Goal: Task Accomplishment & Management: Complete application form

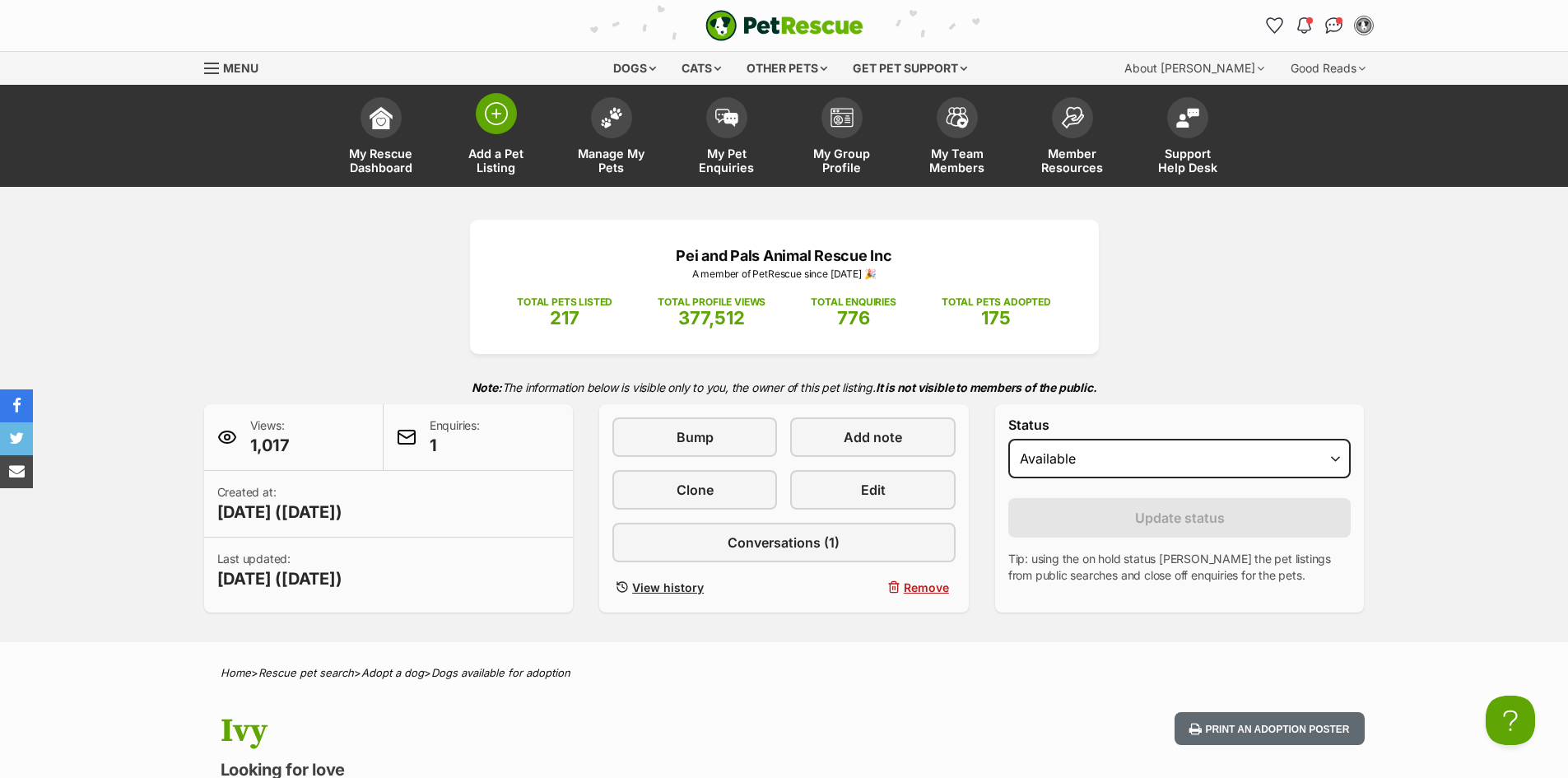
click at [503, 127] on span at bounding box center [496, 113] width 41 height 41
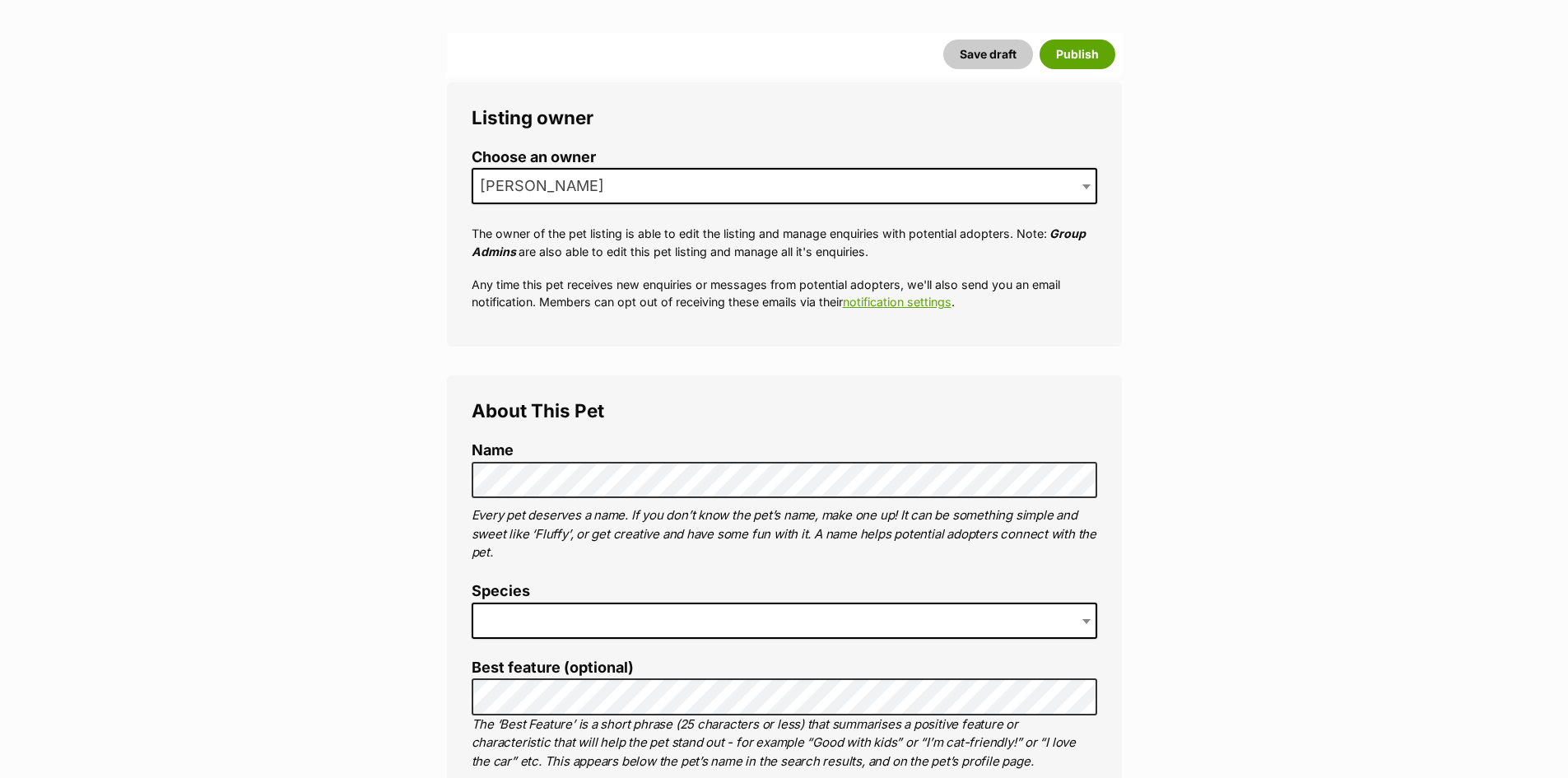
click at [603, 619] on span at bounding box center [784, 620] width 625 height 36
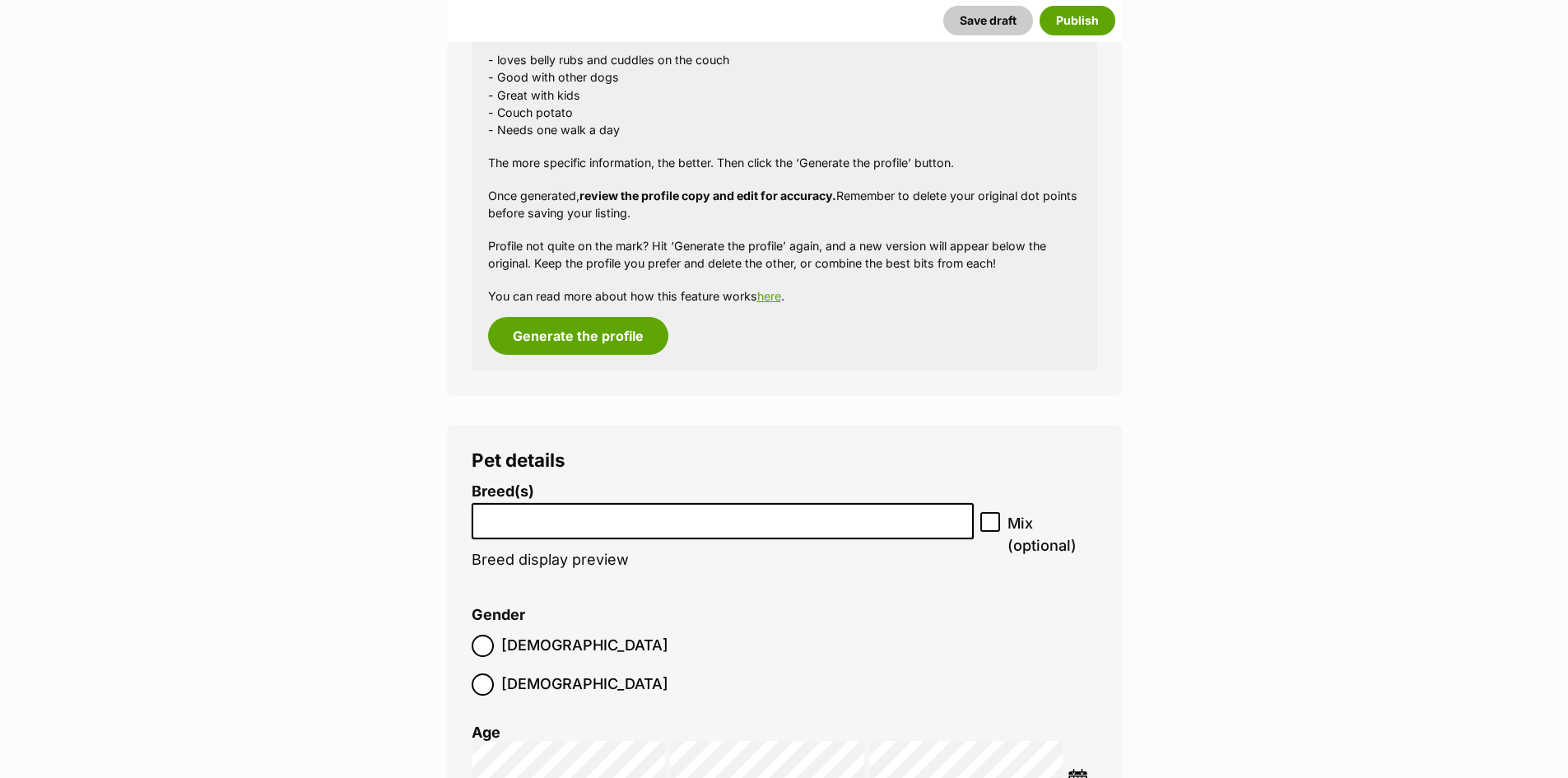
scroll to position [1647, 0]
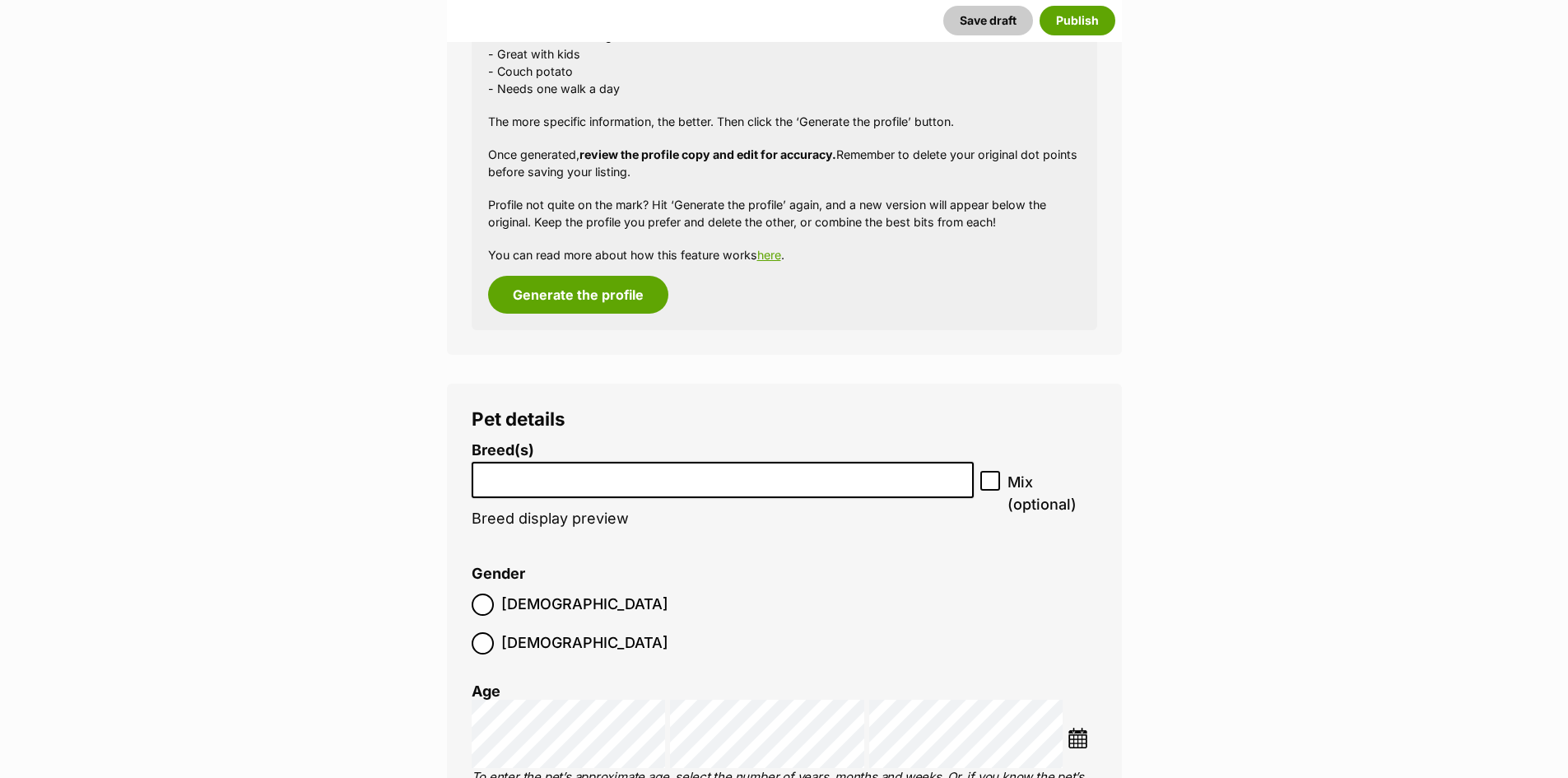
click at [756, 479] on input "search" at bounding box center [723, 476] width 491 height 18
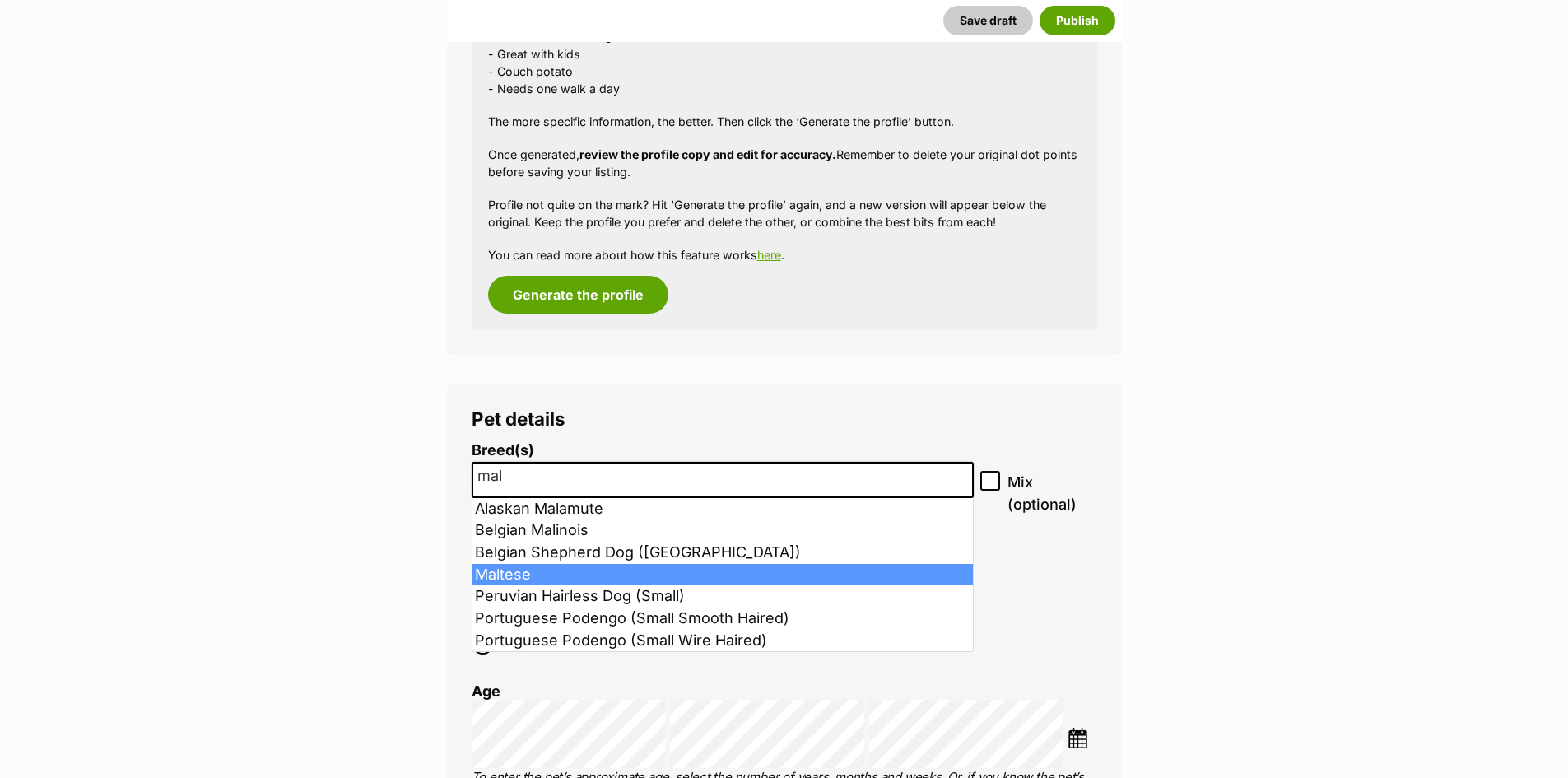
type input "mal"
select select "138"
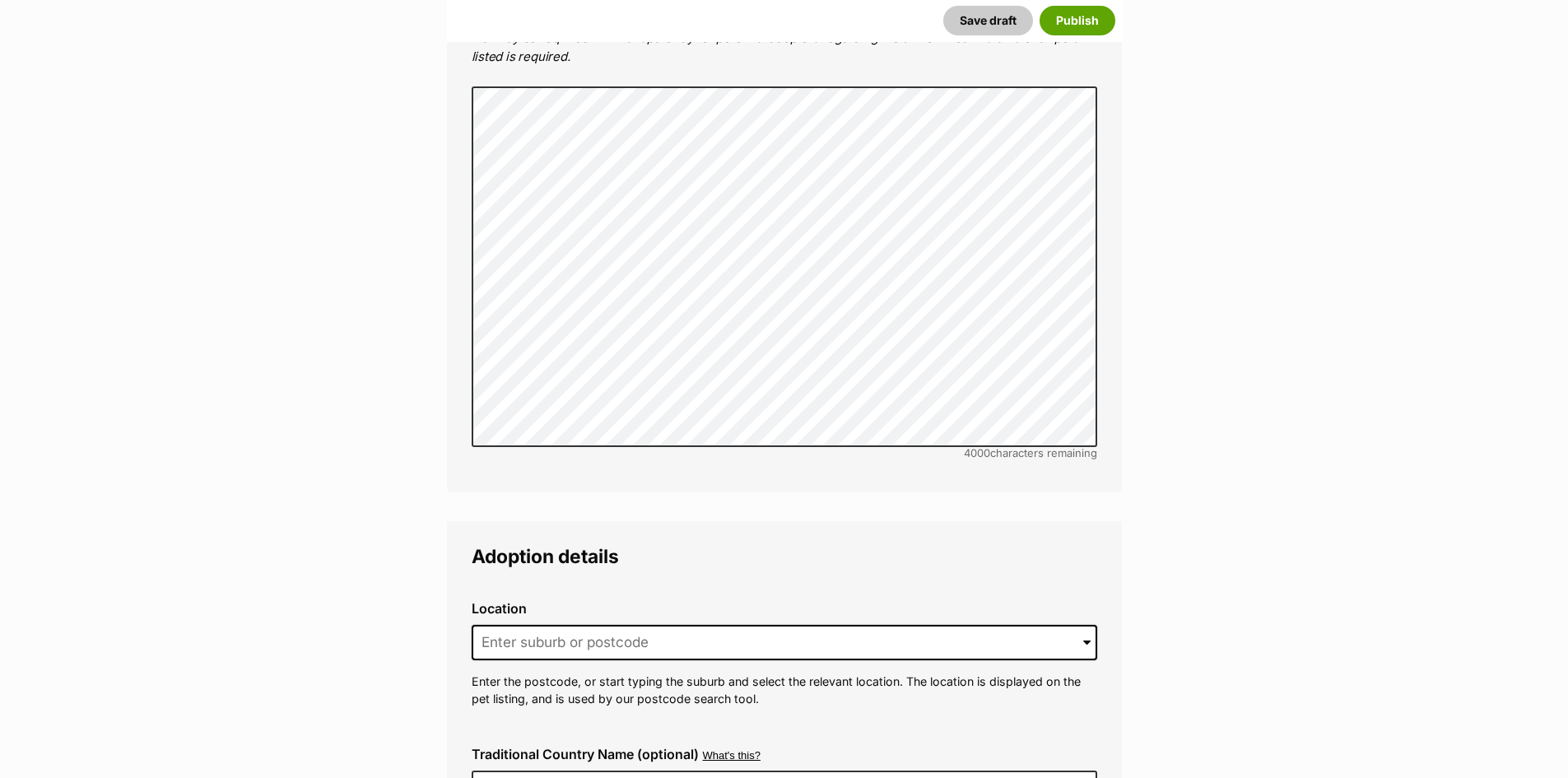
scroll to position [3623, 0]
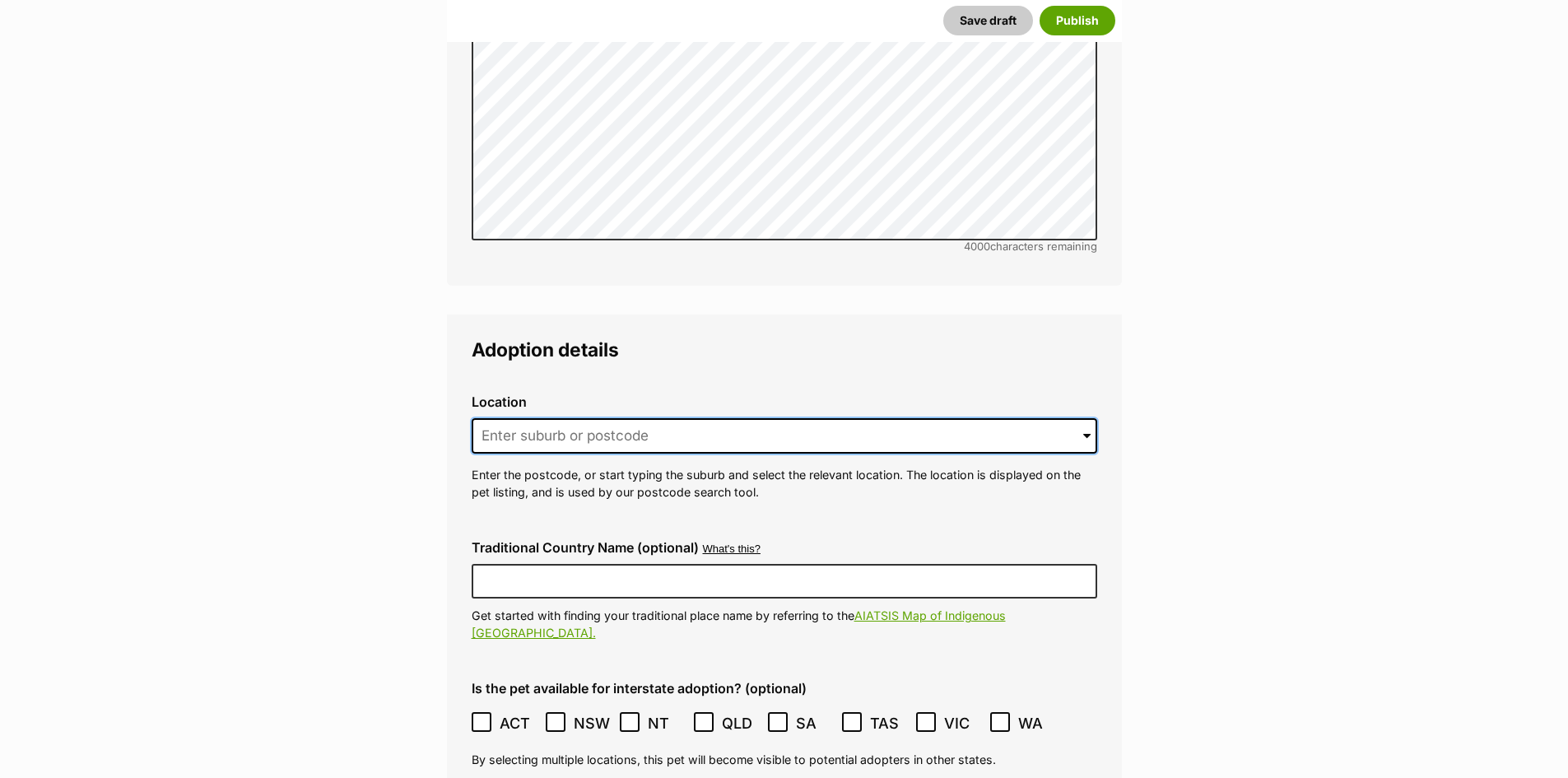
click at [635, 419] on input at bounding box center [784, 436] width 625 height 36
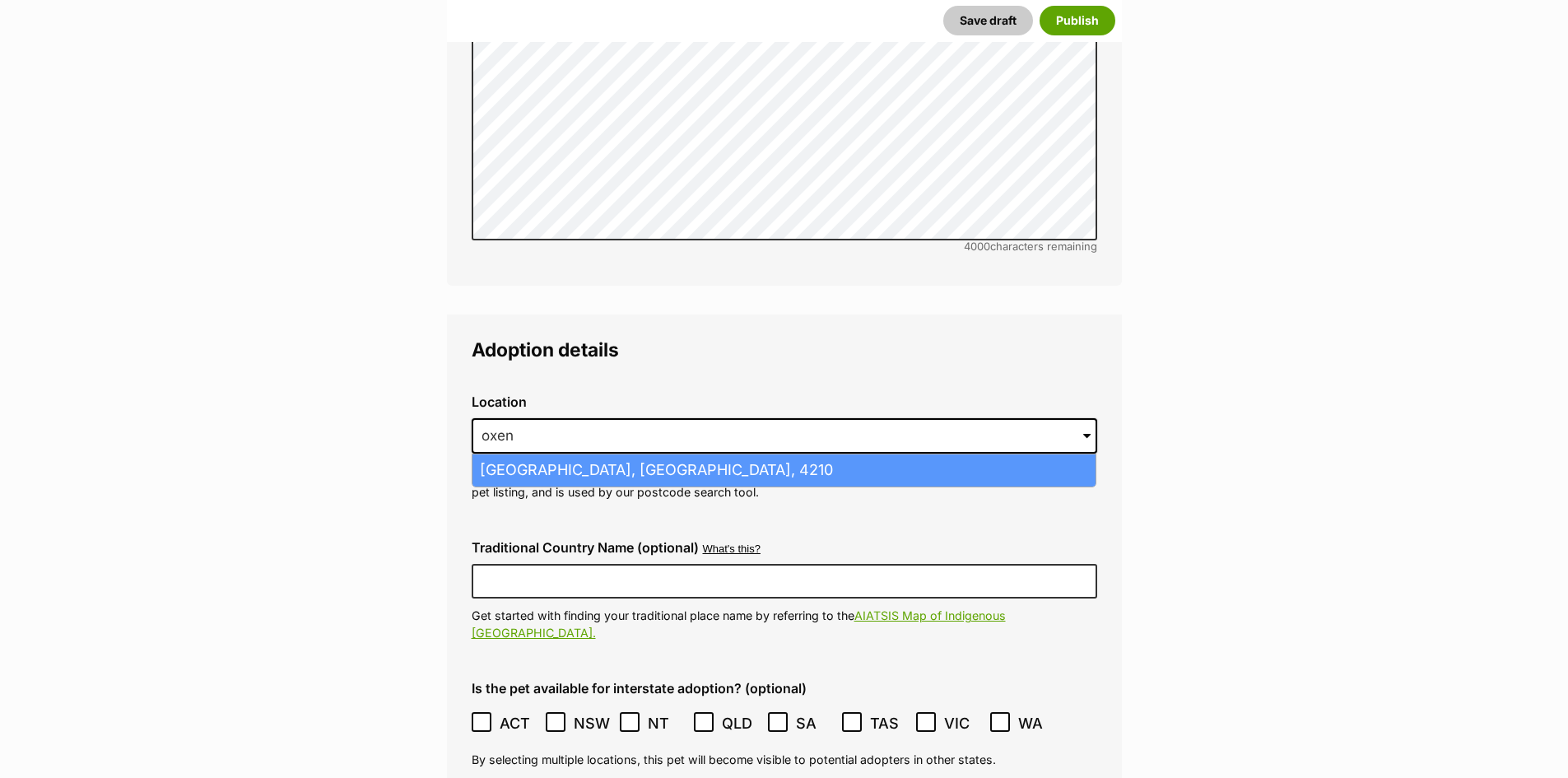
click at [622, 454] on li "[GEOGRAPHIC_DATA], [GEOGRAPHIC_DATA], 4210" at bounding box center [784, 470] width 623 height 33
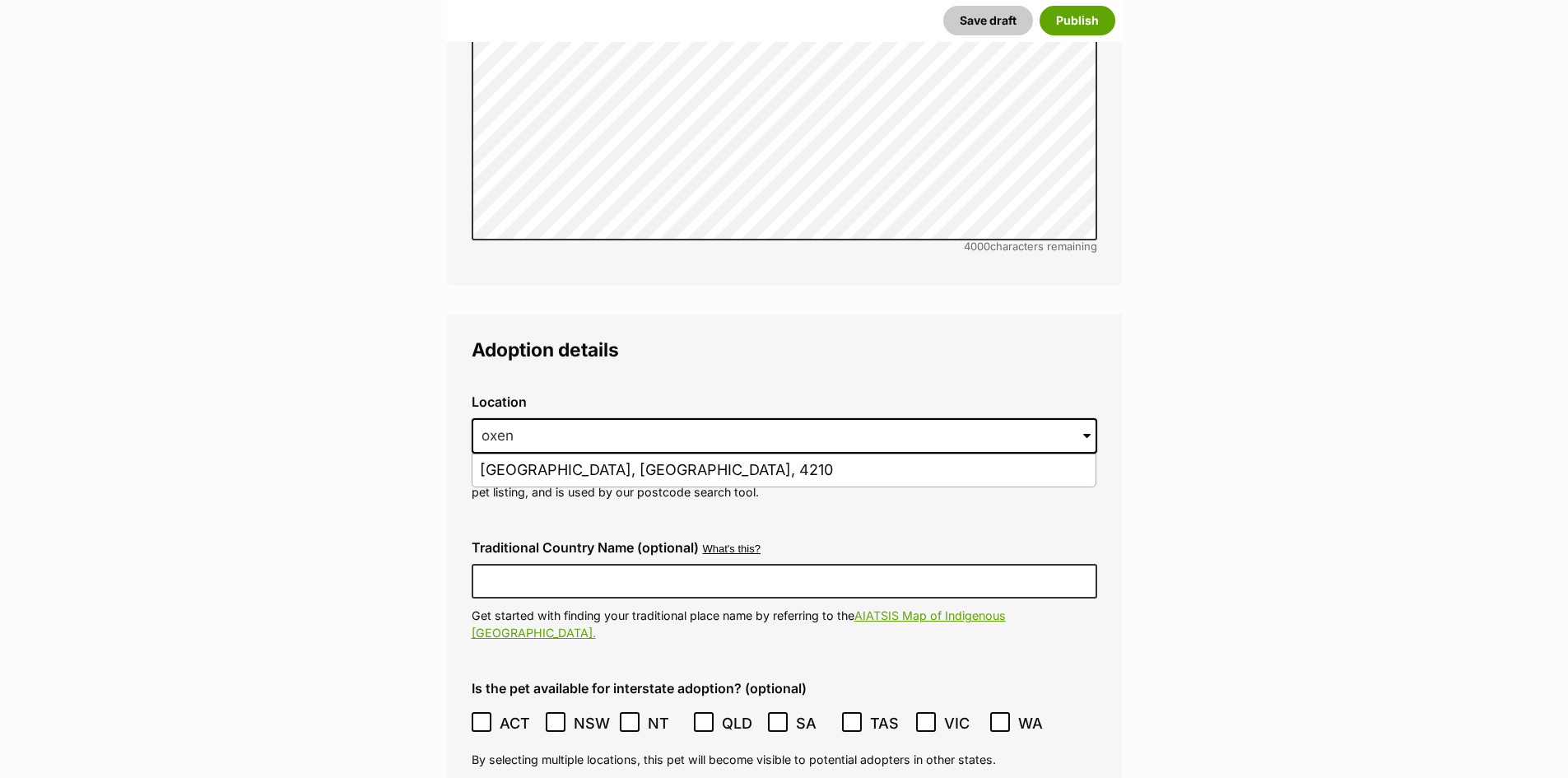
type input "[GEOGRAPHIC_DATA], [GEOGRAPHIC_DATA], 4210"
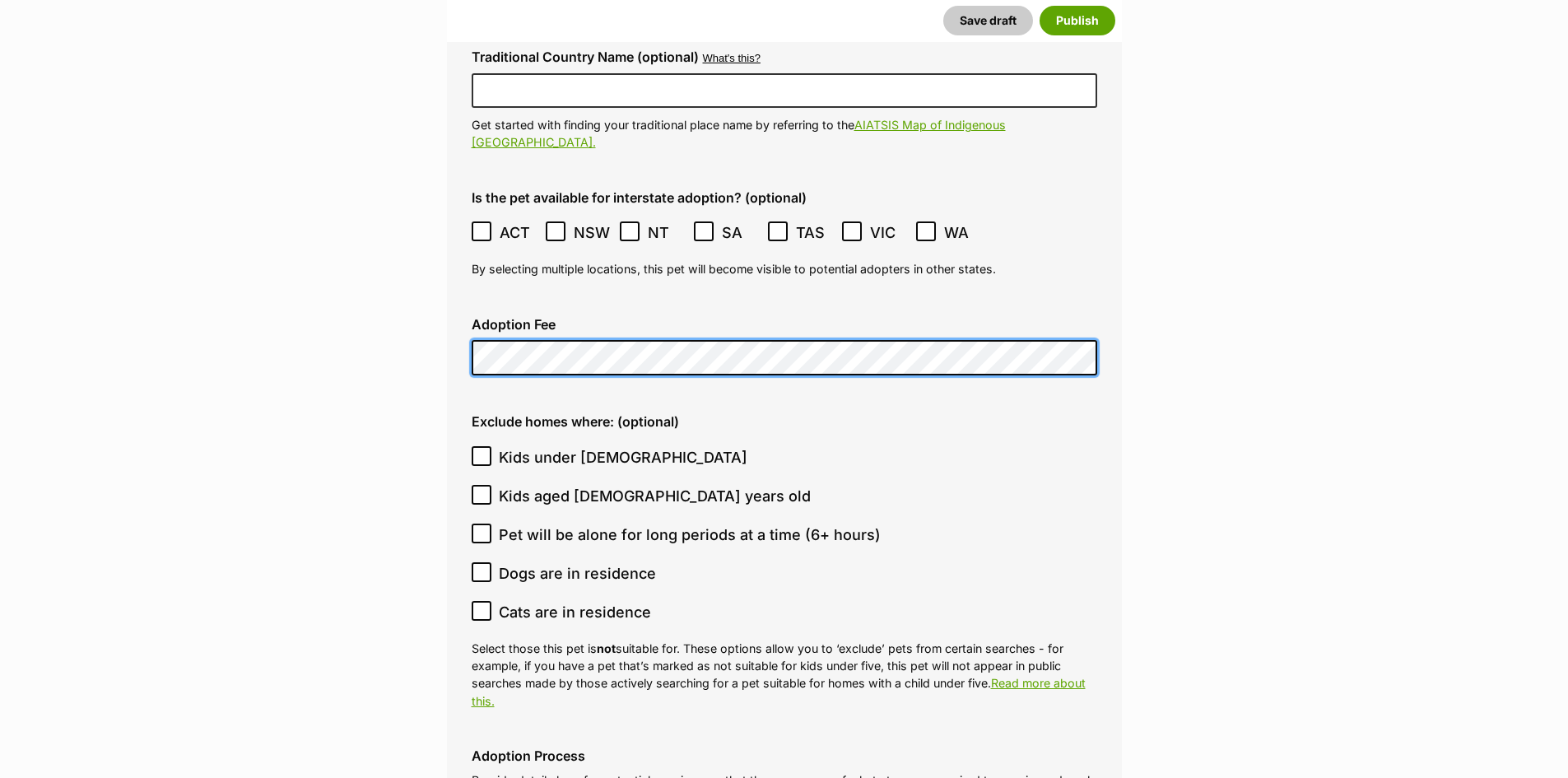
scroll to position [4117, 0]
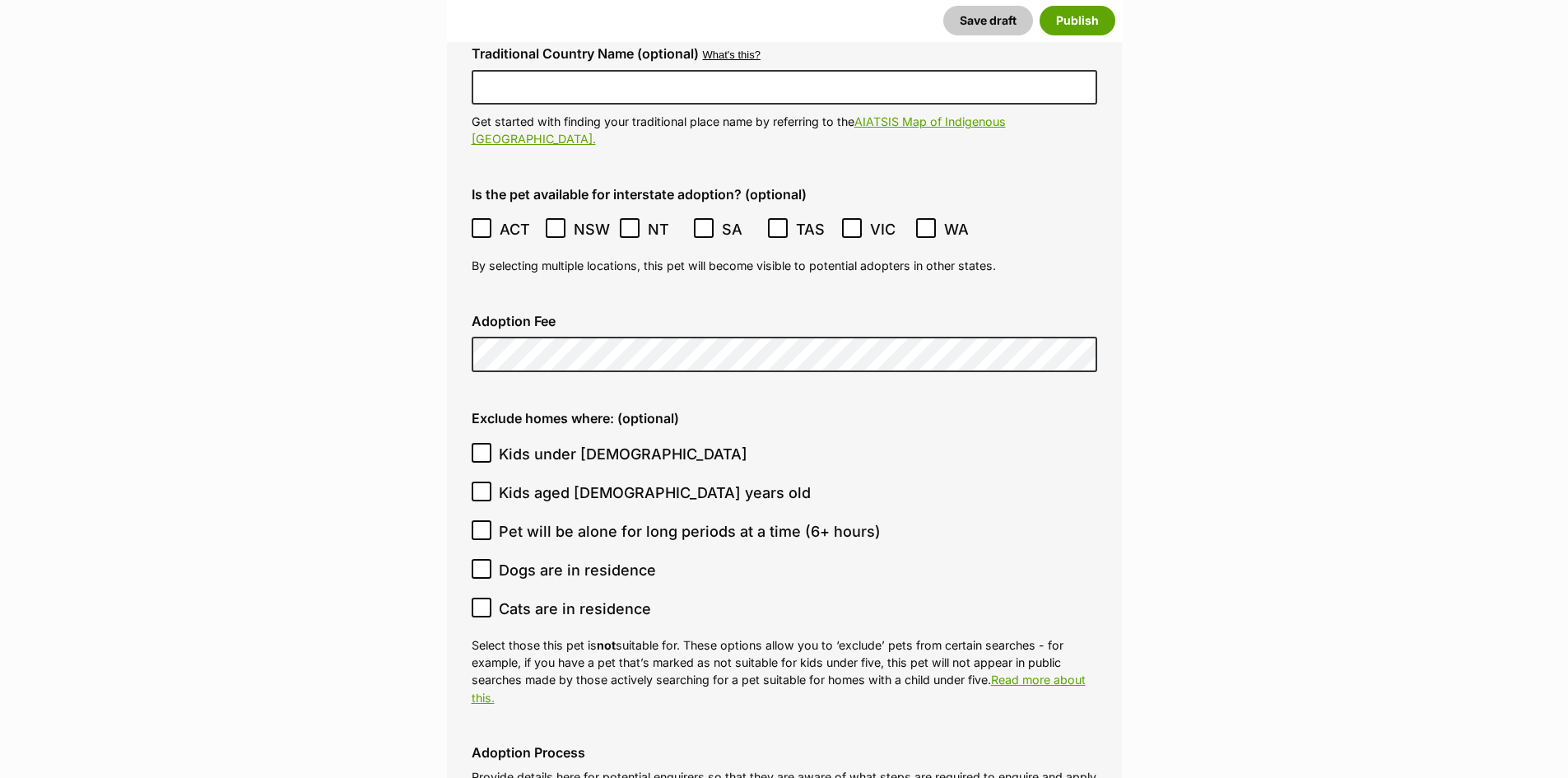
click at [485, 525] on icon at bounding box center [482, 530] width 12 height 12
click at [485, 520] on input "Pet will be alone for long periods at a time (6+ hours)" at bounding box center [482, 530] width 20 height 20
checkbox input "true"
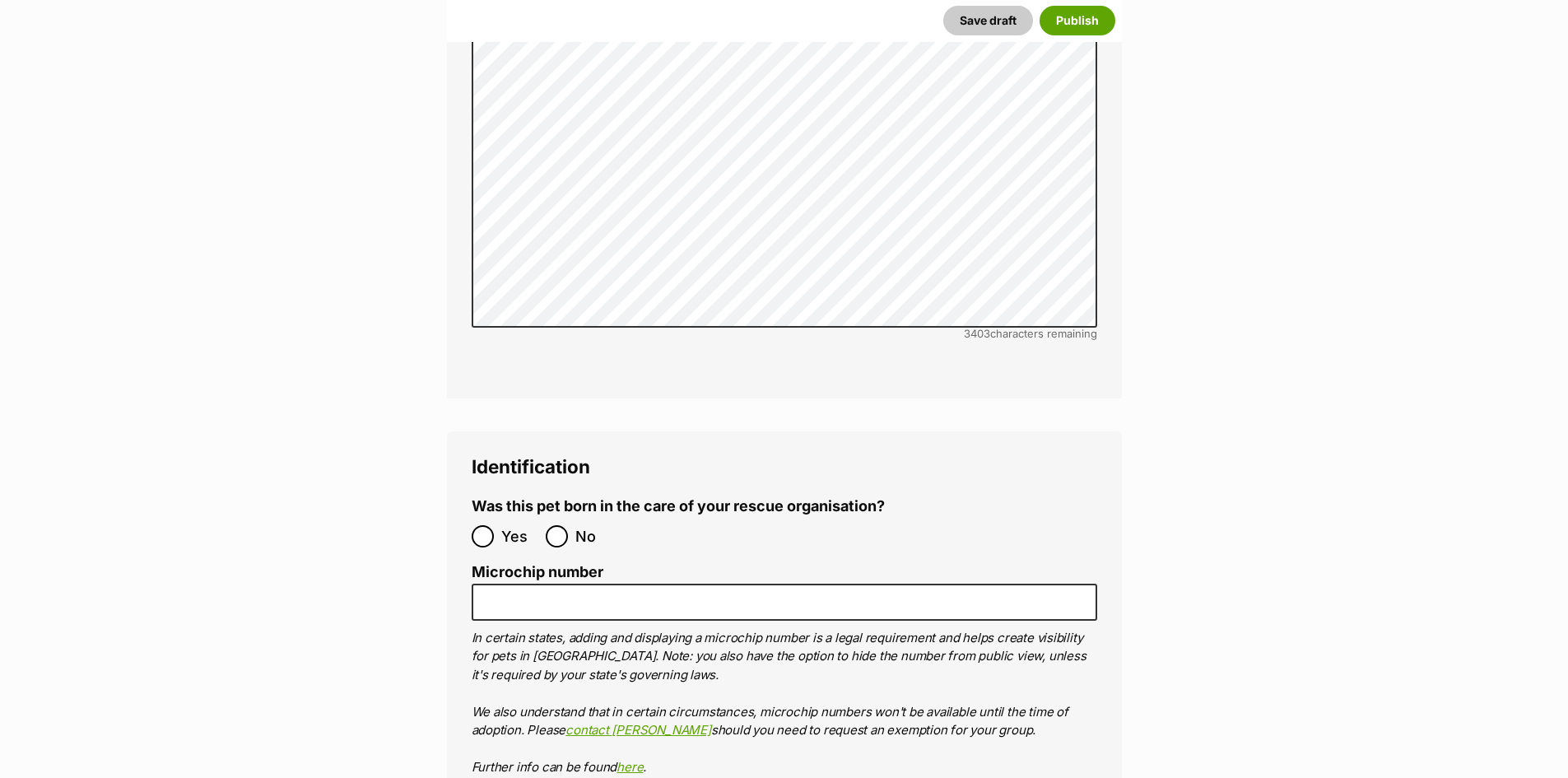
scroll to position [5105, 0]
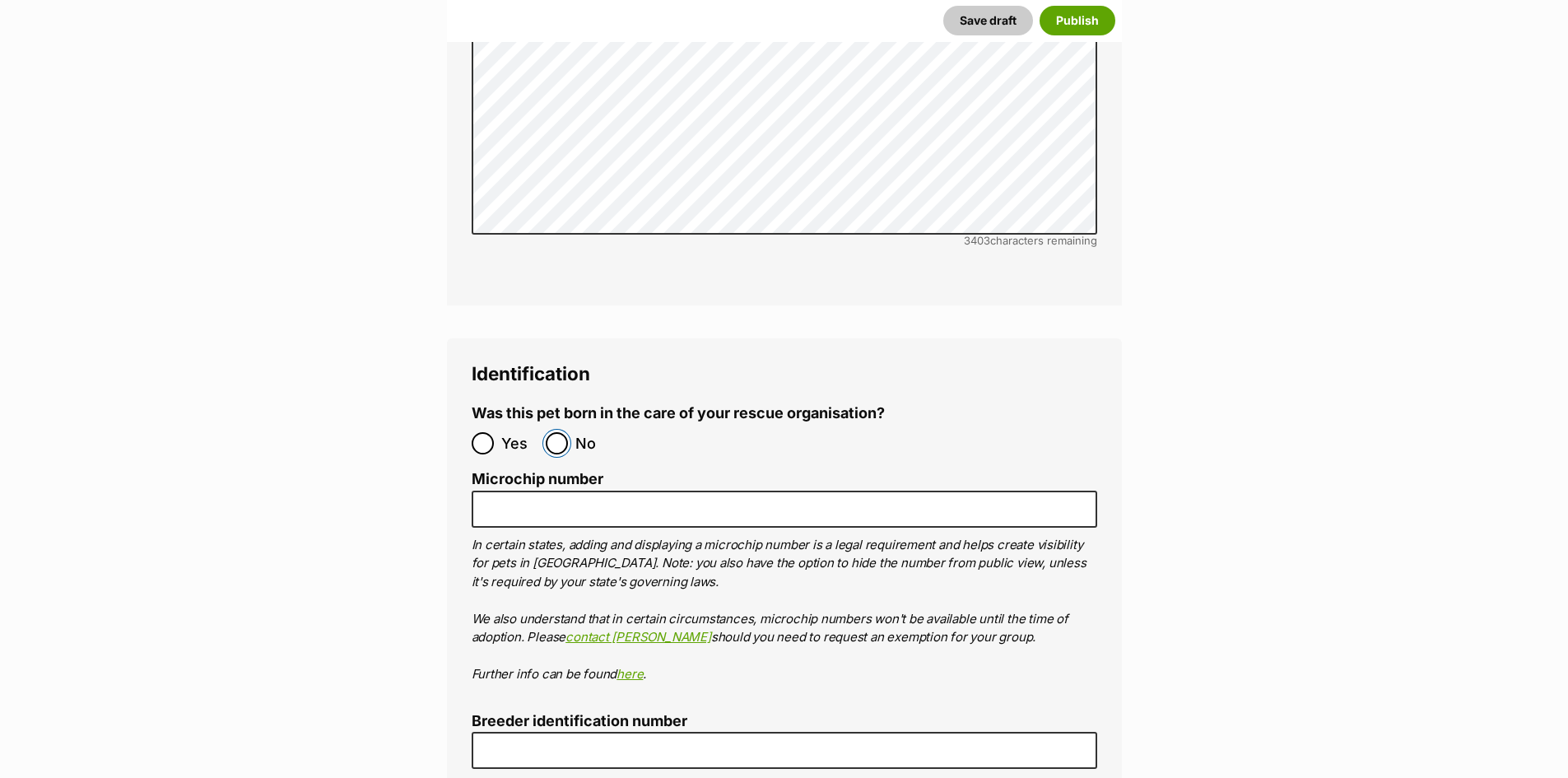
click at [554, 432] on input "No" at bounding box center [557, 443] width 23 height 23
radio input "true"
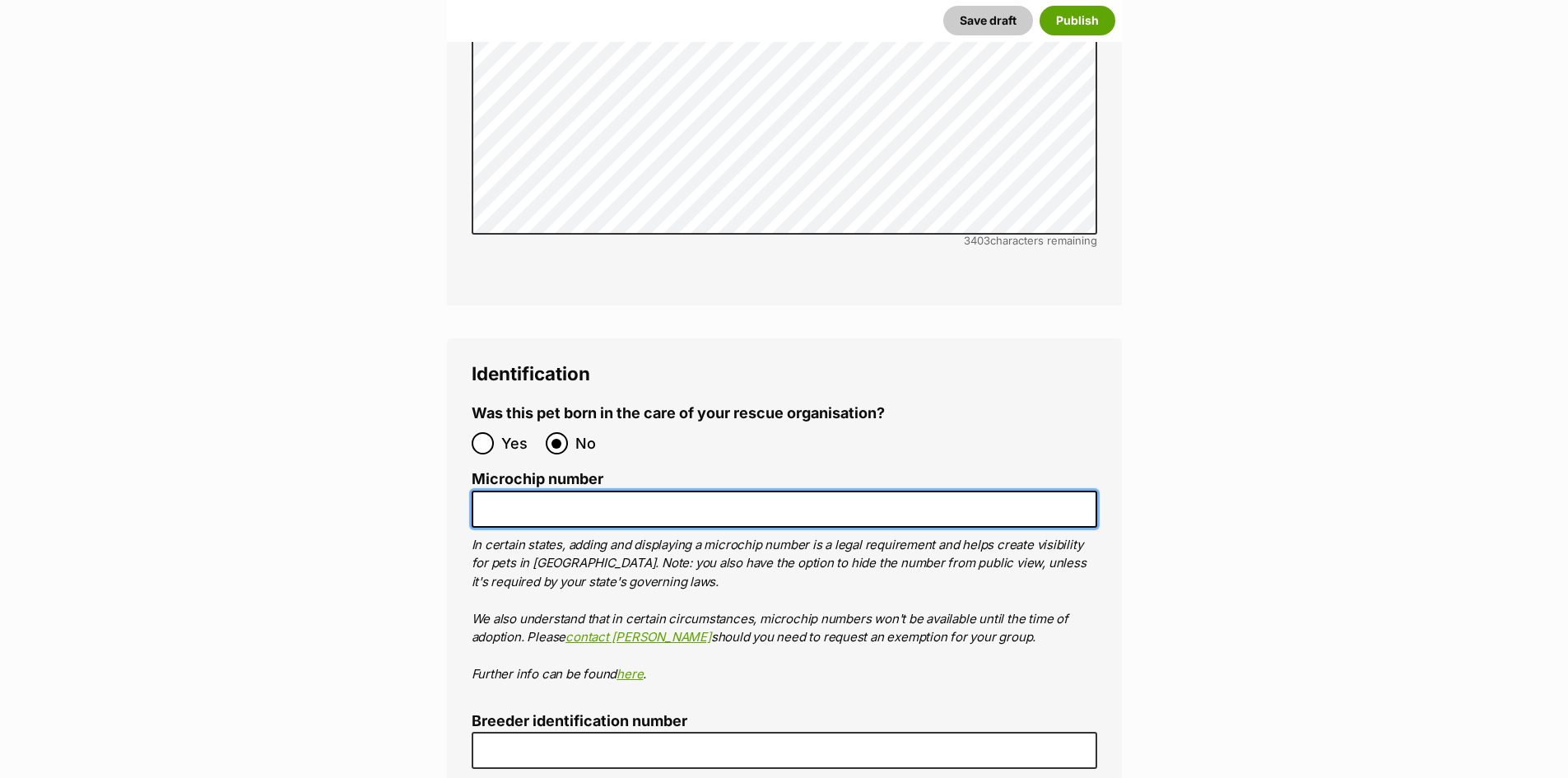
click at [556, 491] on input "Microchip number" at bounding box center [784, 509] width 625 height 37
paste input "953010004400554"
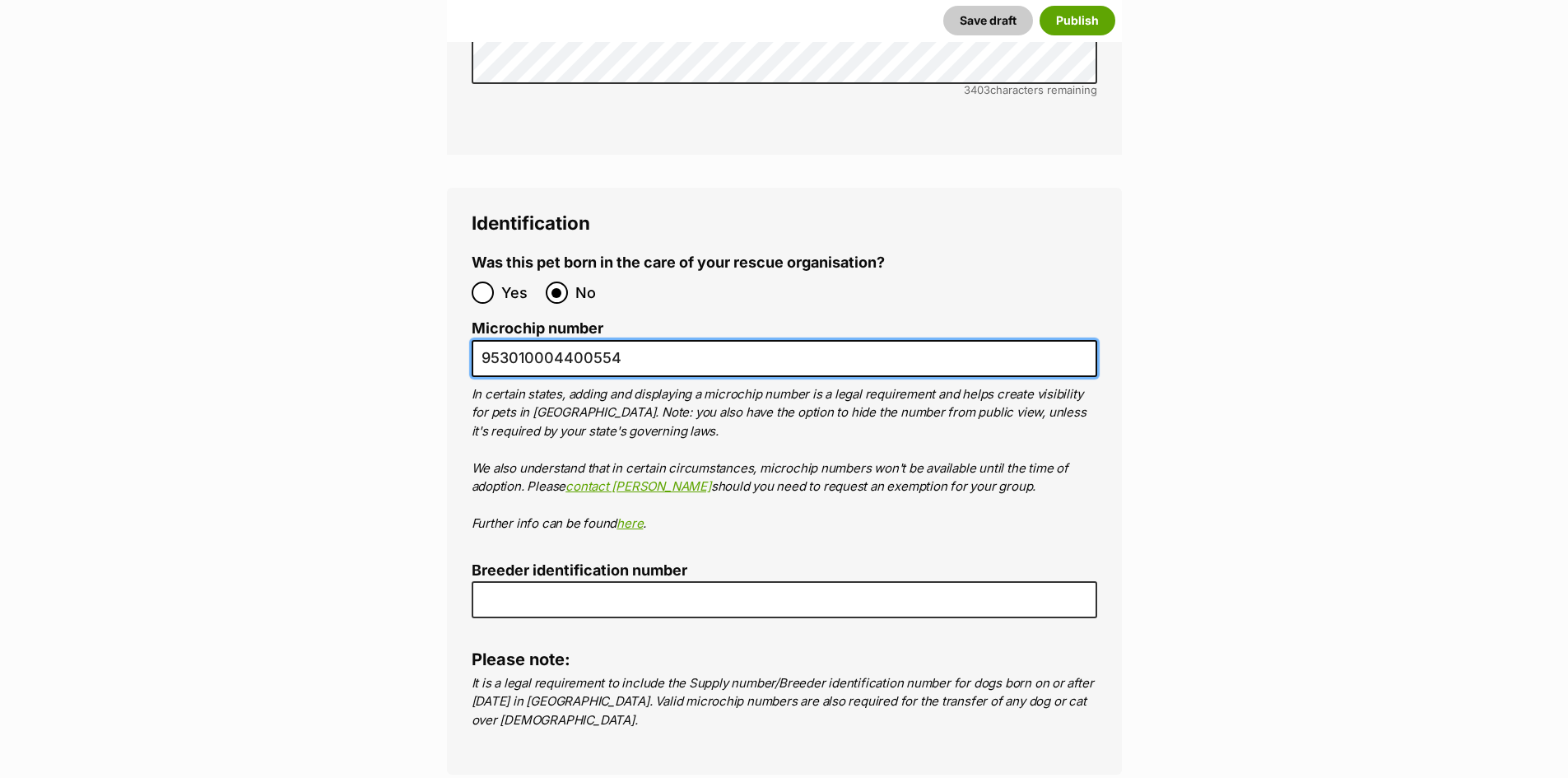
scroll to position [5270, 0]
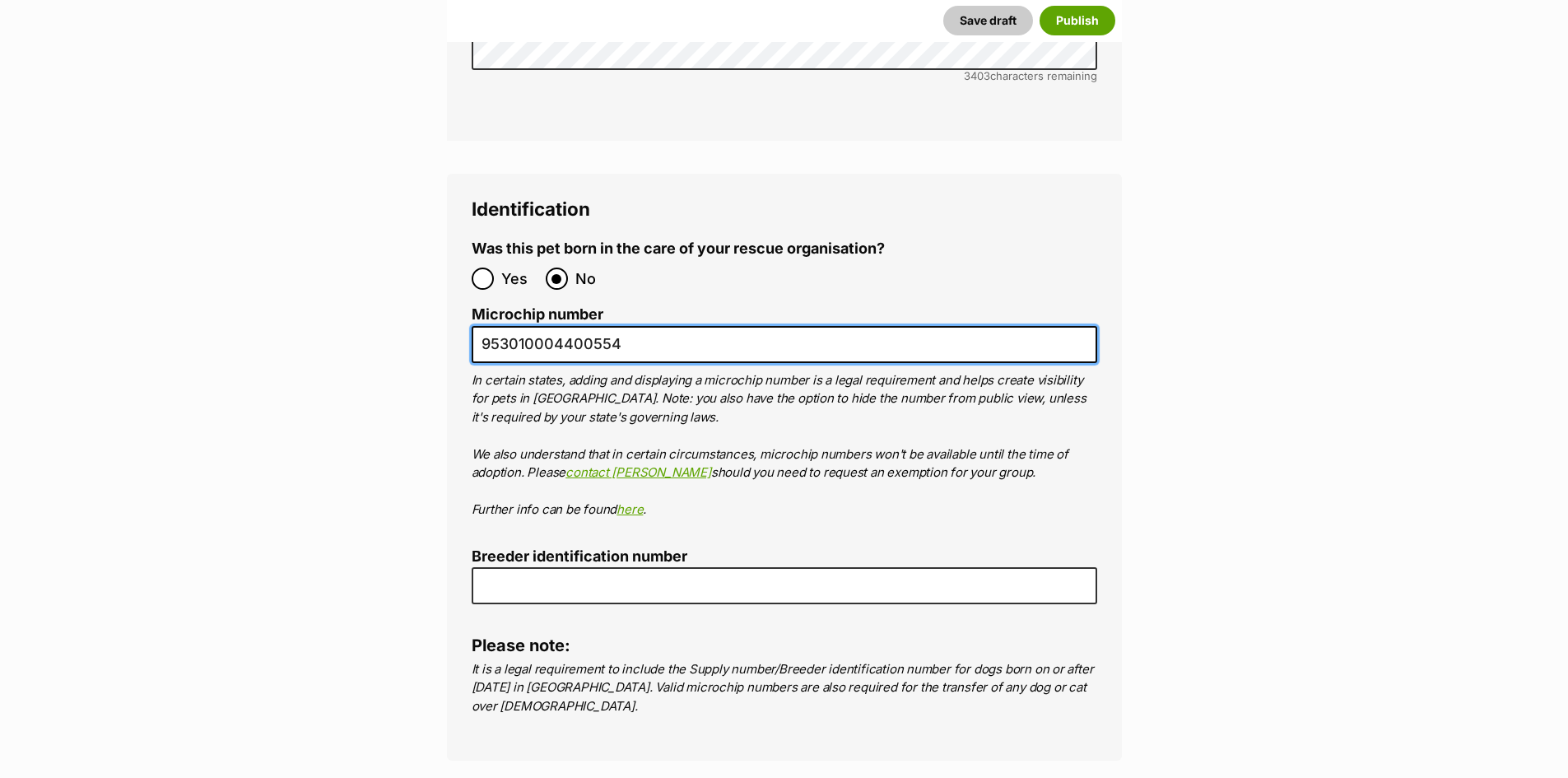
type input "953010004400554"
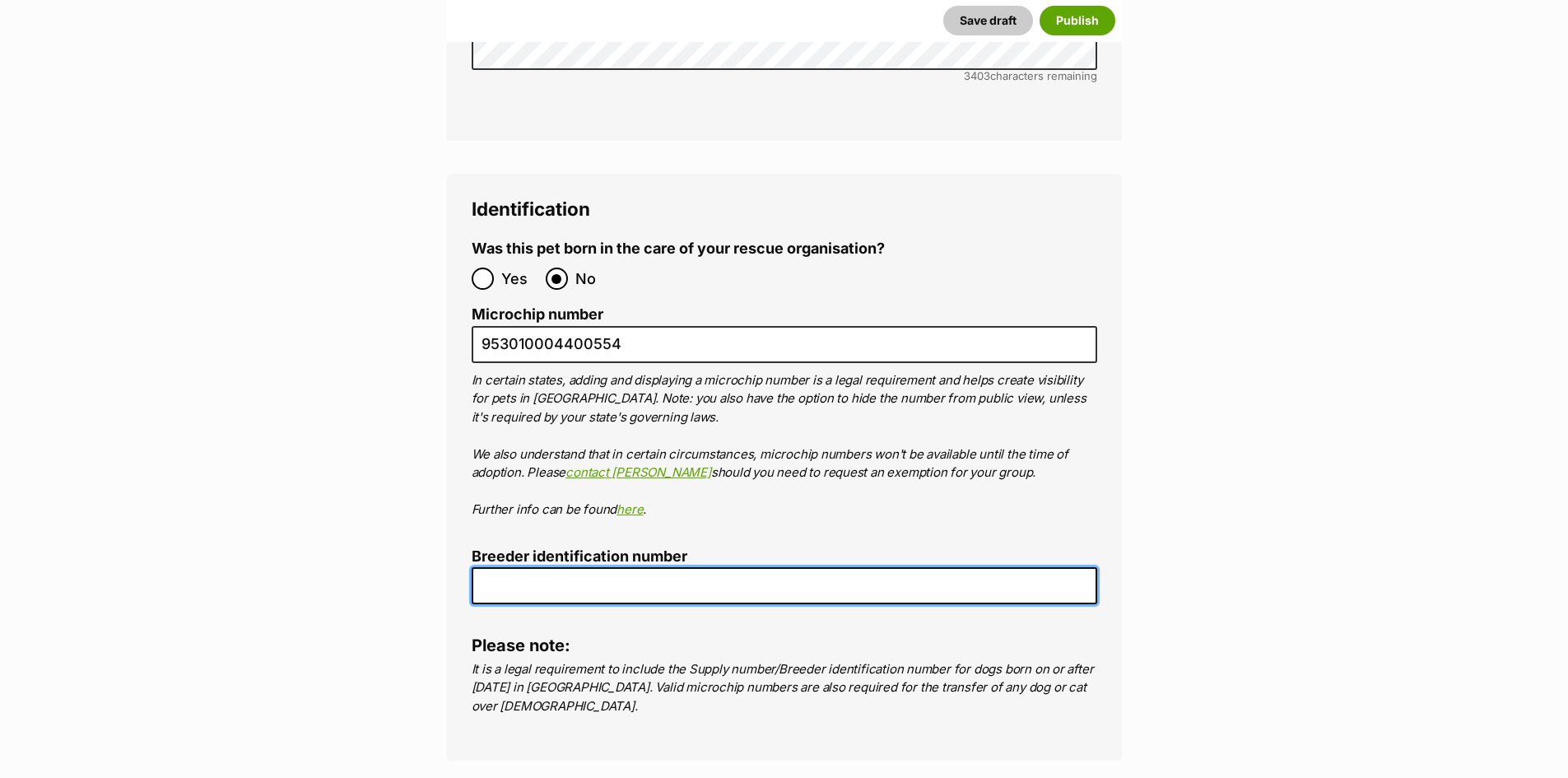
click at [644, 567] on input "Breeder identification number" at bounding box center [784, 585] width 625 height 37
type input "re243936"
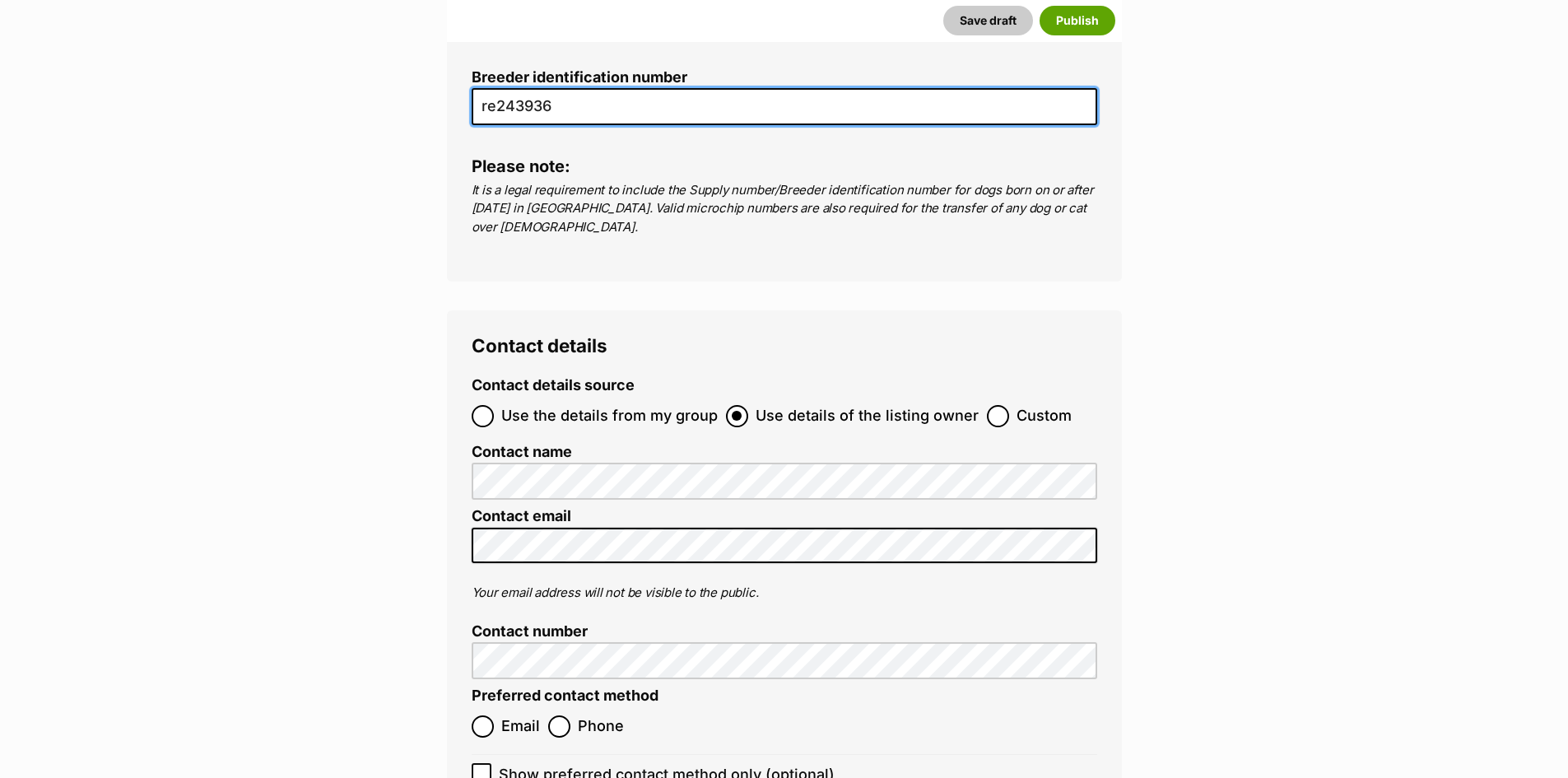
scroll to position [5846, 0]
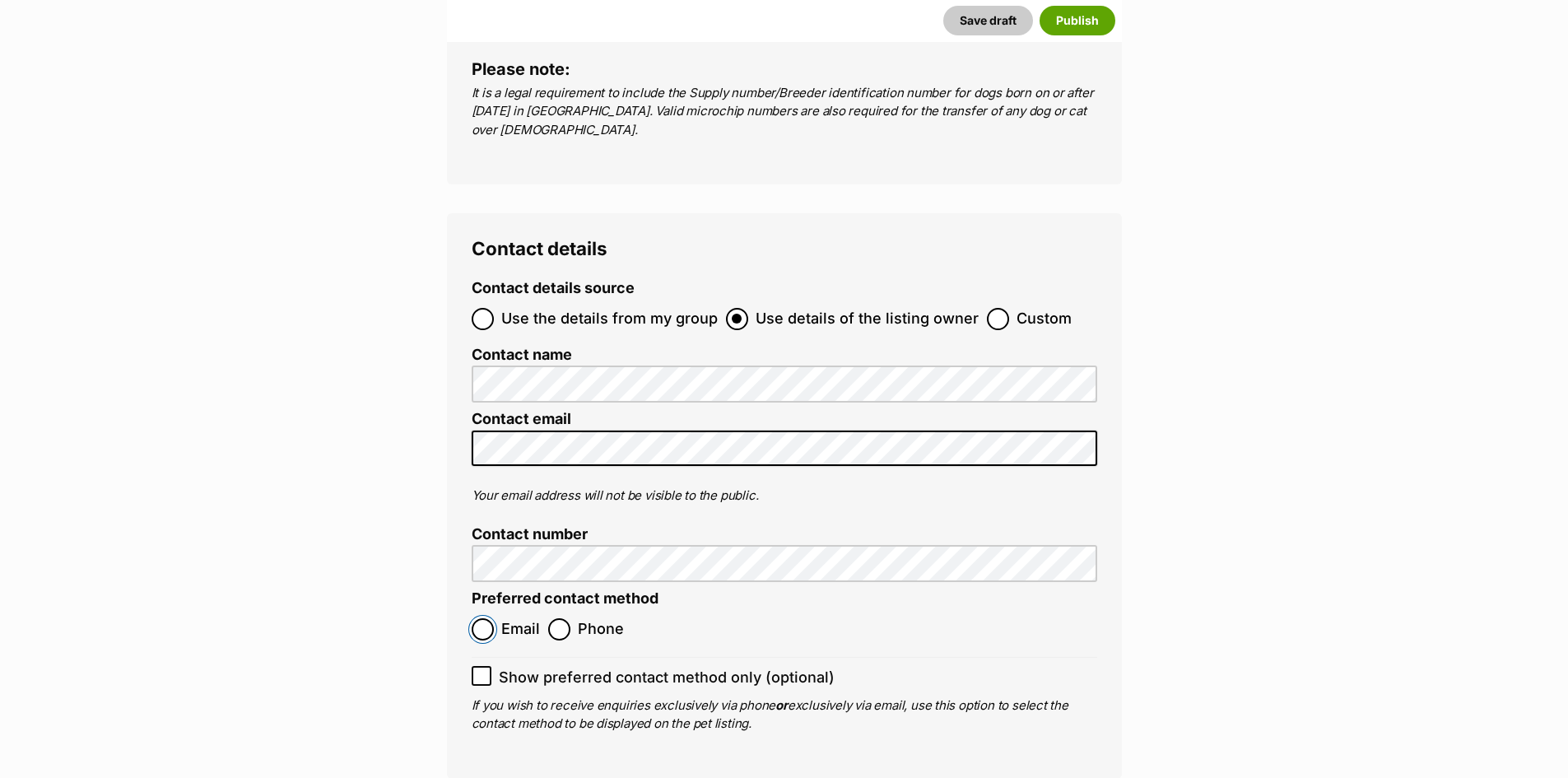
click at [482, 619] on input "Email" at bounding box center [483, 630] width 23 height 23
radio input "true"
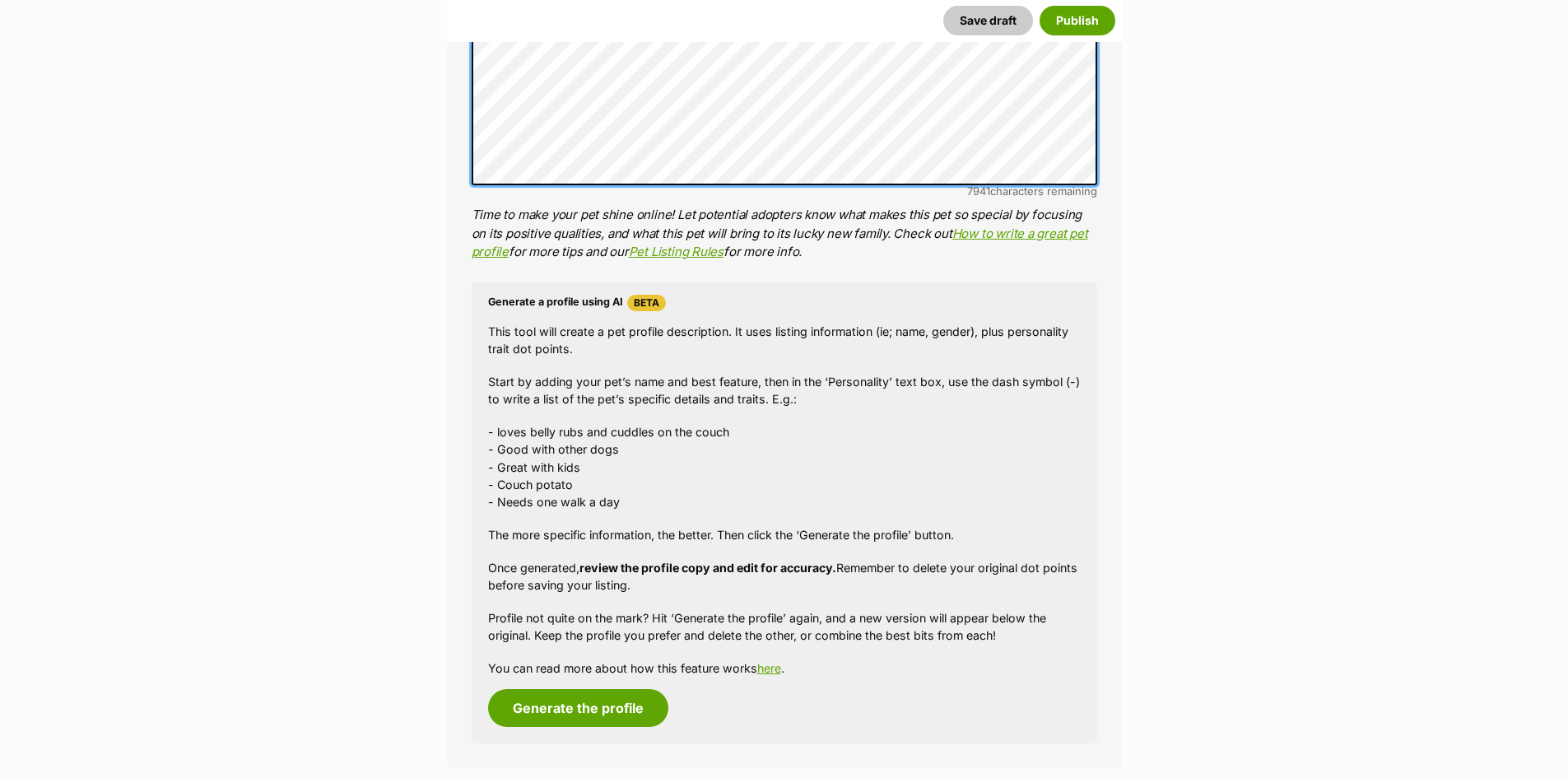
scroll to position [1235, 0]
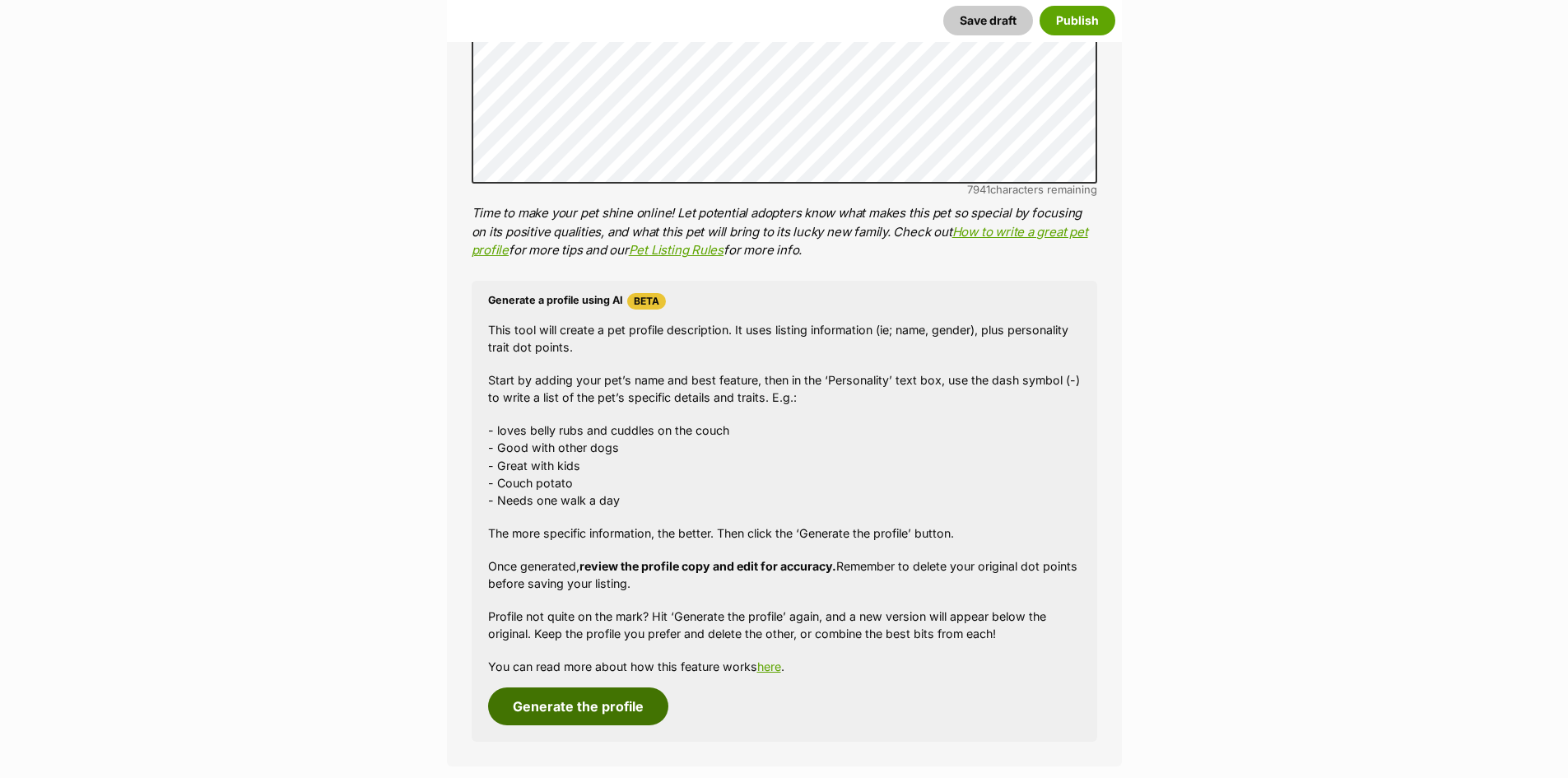
drag, startPoint x: 544, startPoint y: 700, endPoint x: 608, endPoint y: 680, distance: 67.1
click at [544, 700] on button "Generate the profile" at bounding box center [579, 706] width 180 height 38
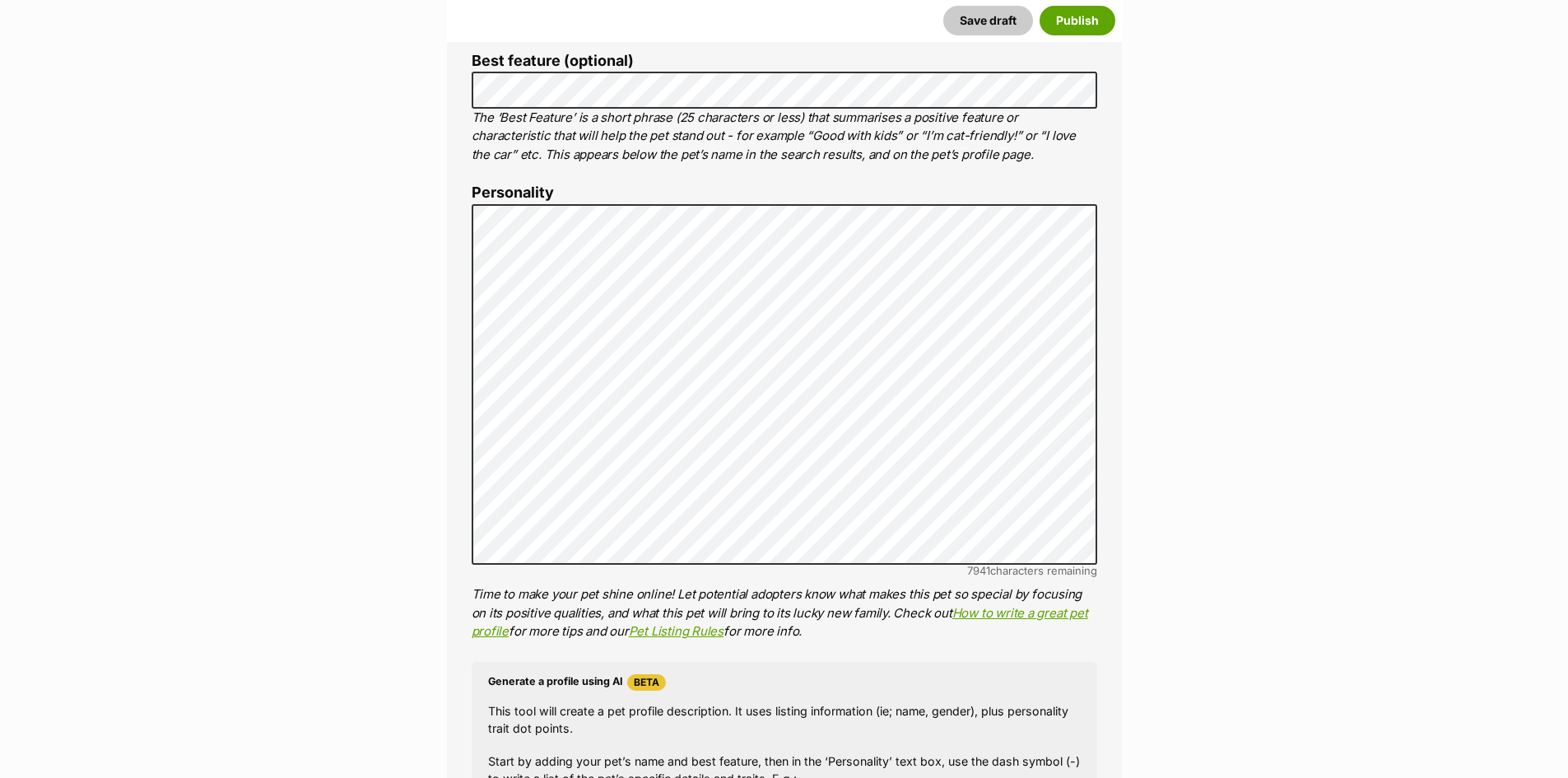
scroll to position [850, 0]
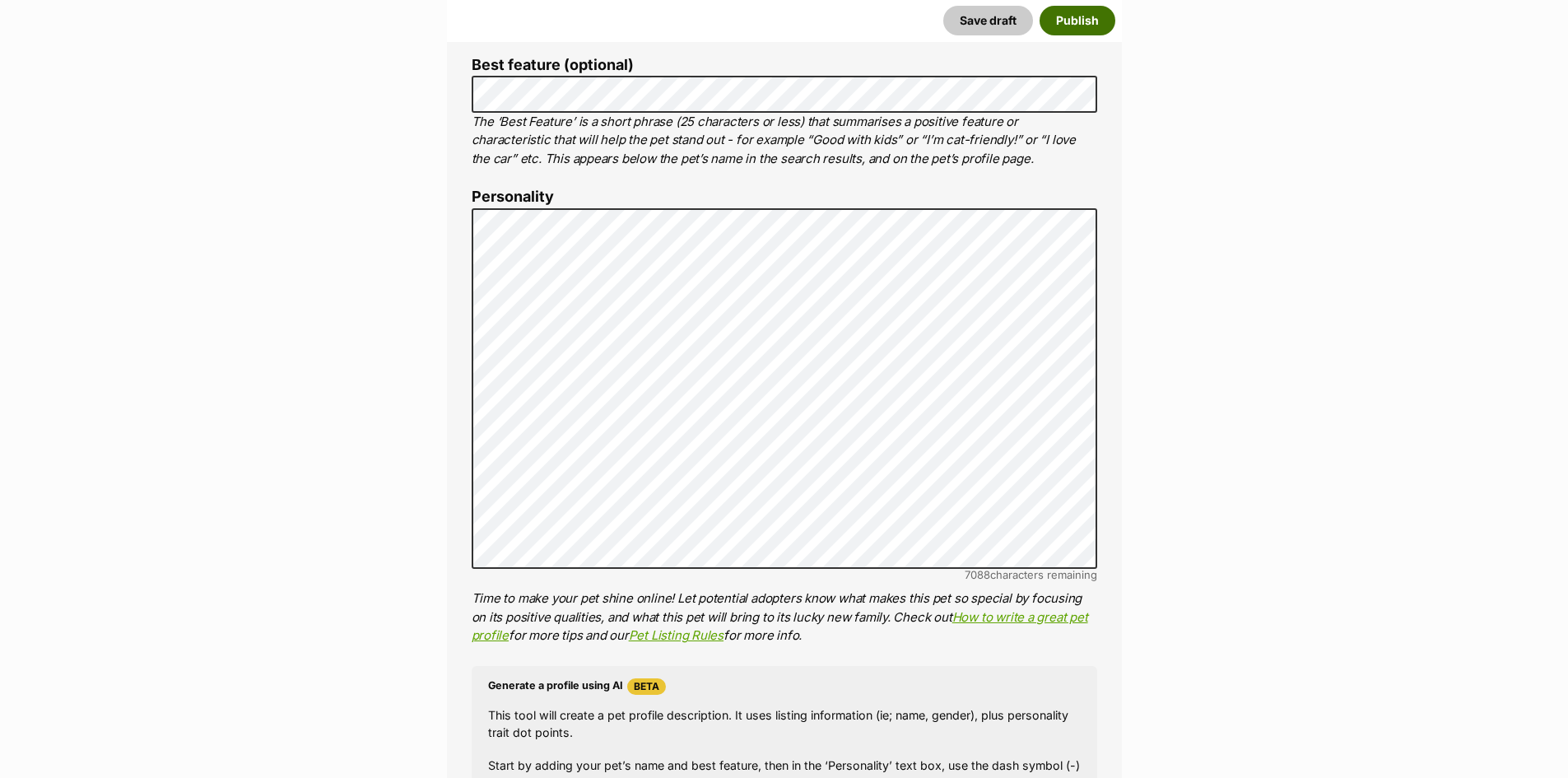
click at [1090, 20] on button "Publish" at bounding box center [1077, 21] width 76 height 30
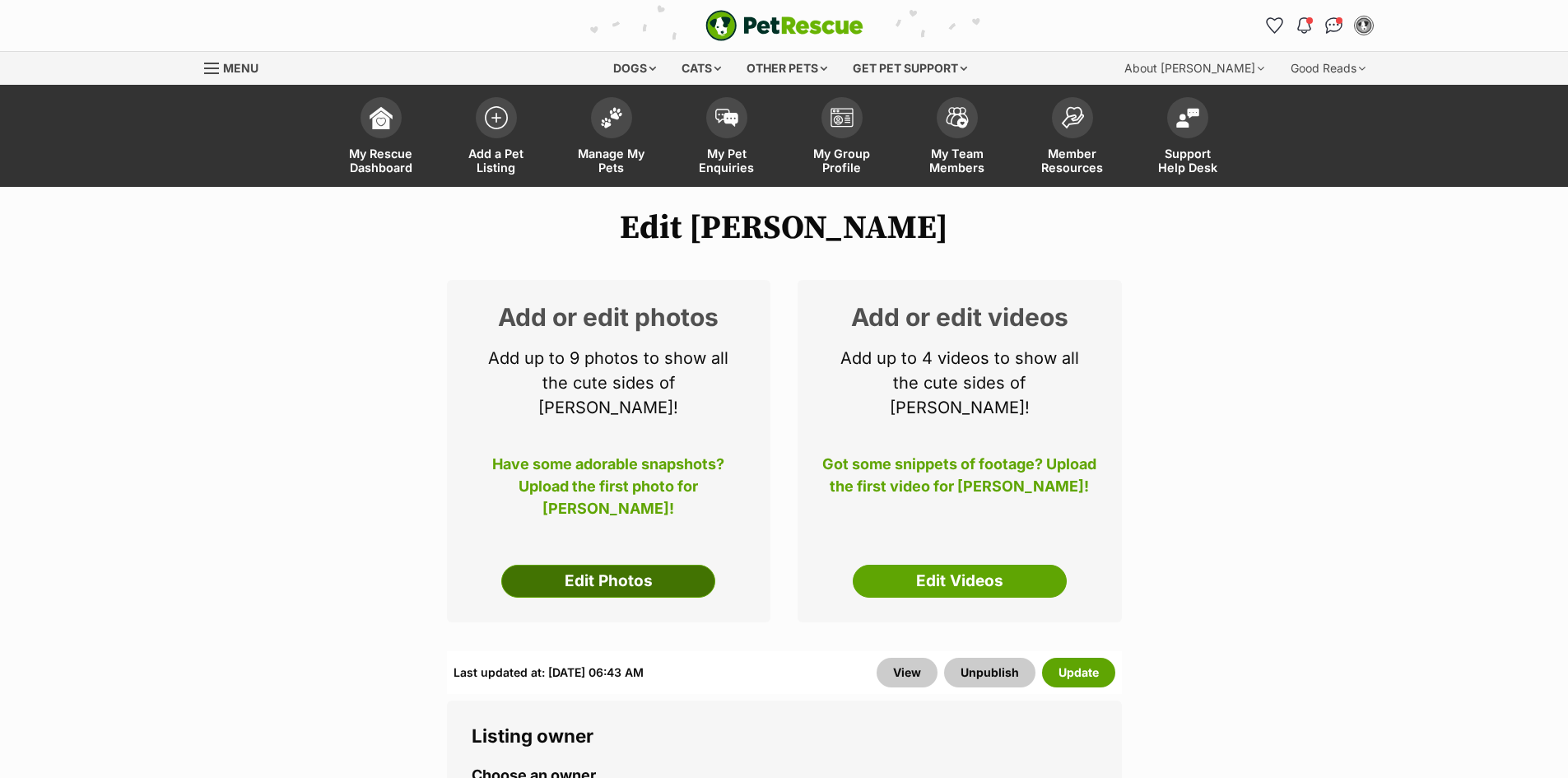
click at [646, 565] on link "Edit Photos" at bounding box center [608, 580] width 214 height 33
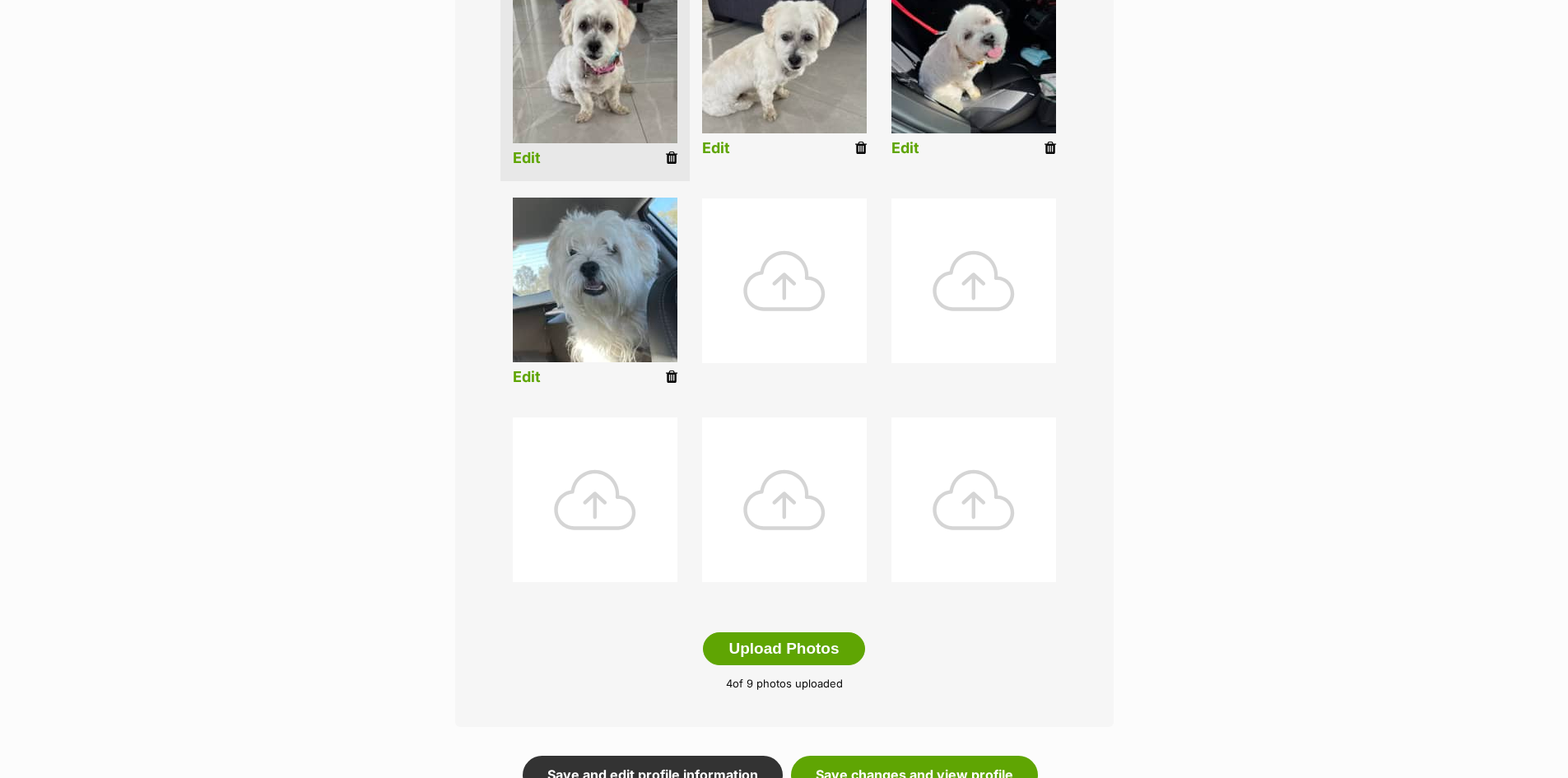
scroll to position [329, 0]
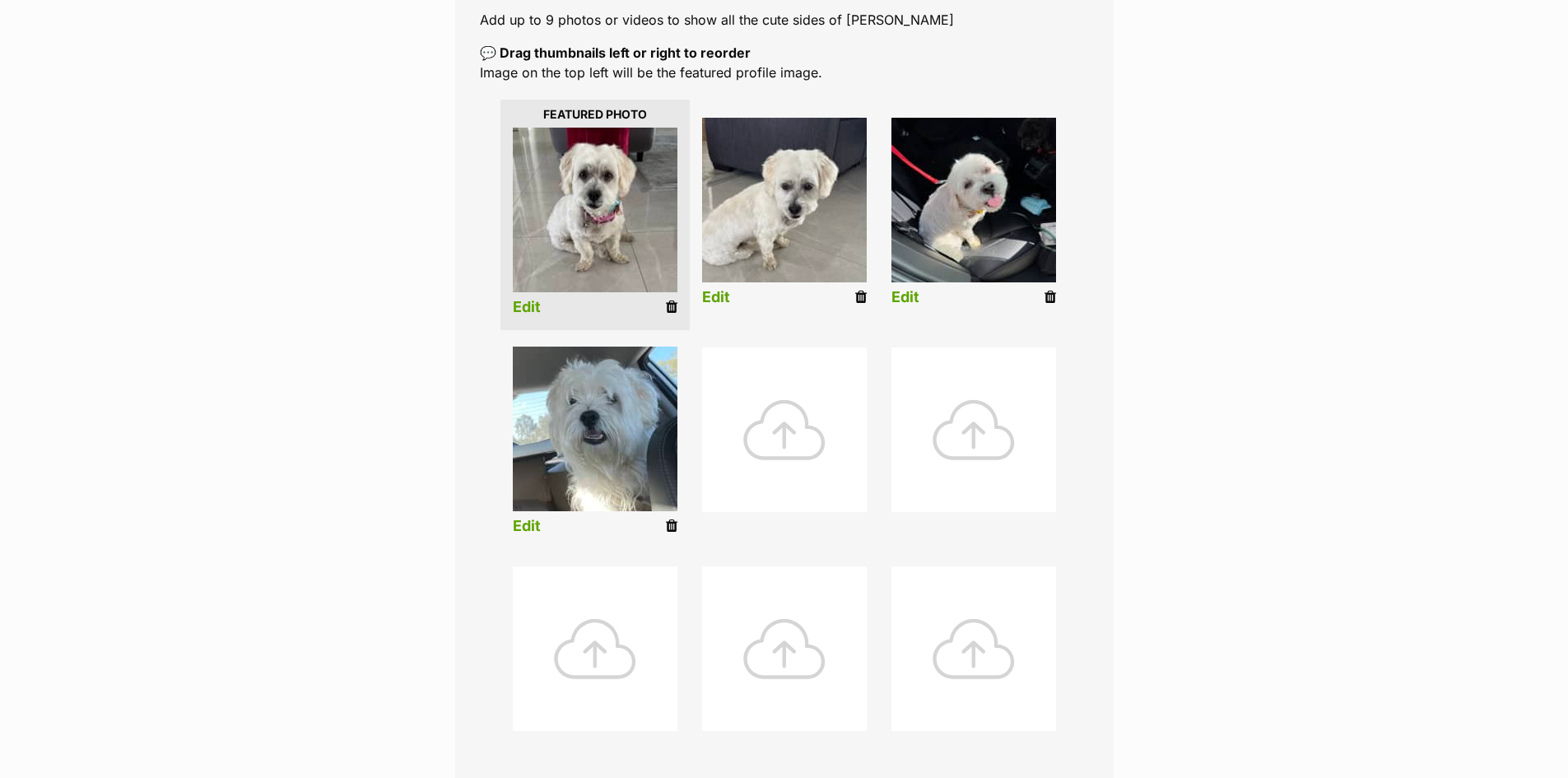
click at [516, 304] on link "Edit" at bounding box center [527, 307] width 28 height 18
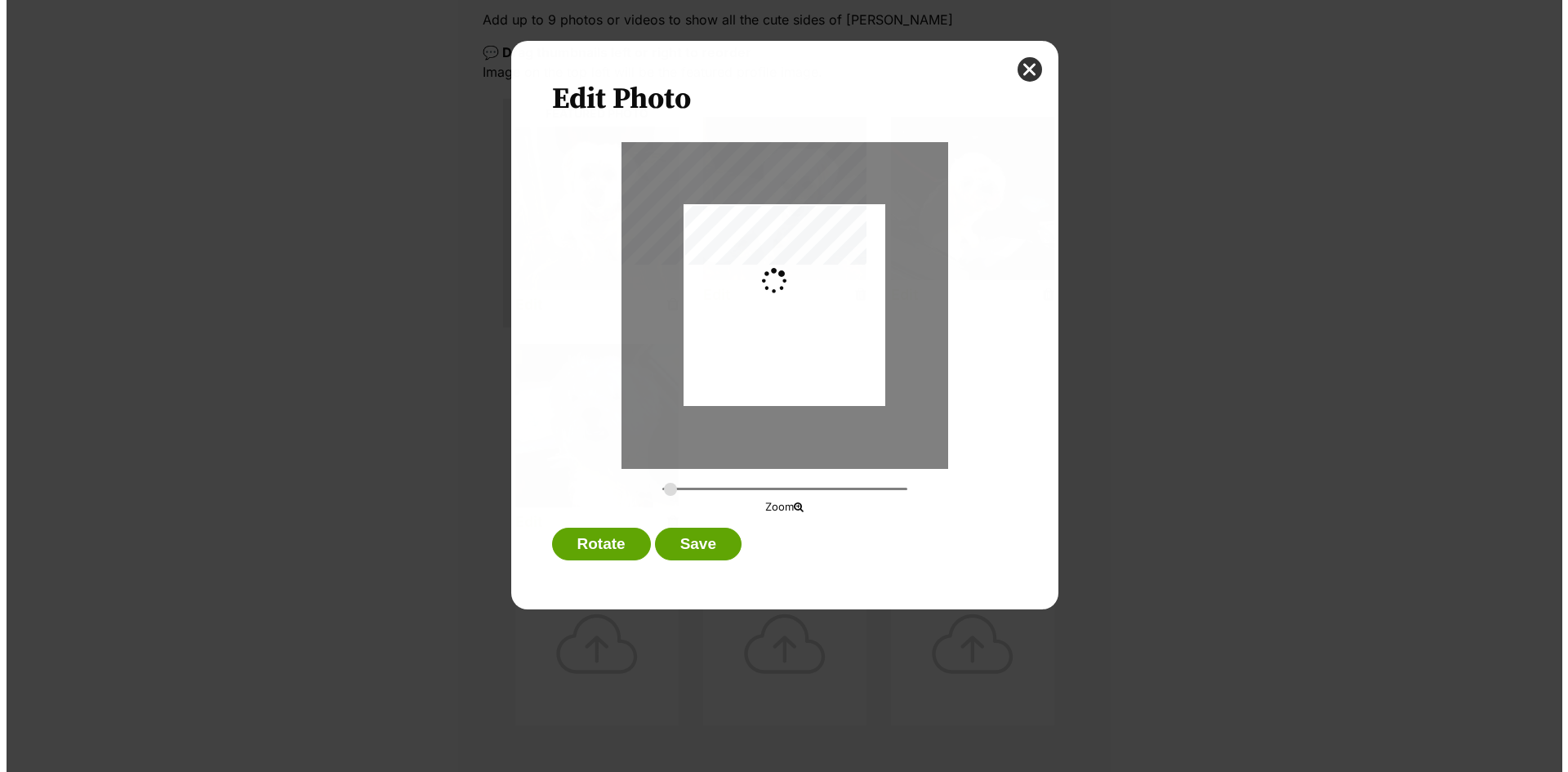
scroll to position [0, 0]
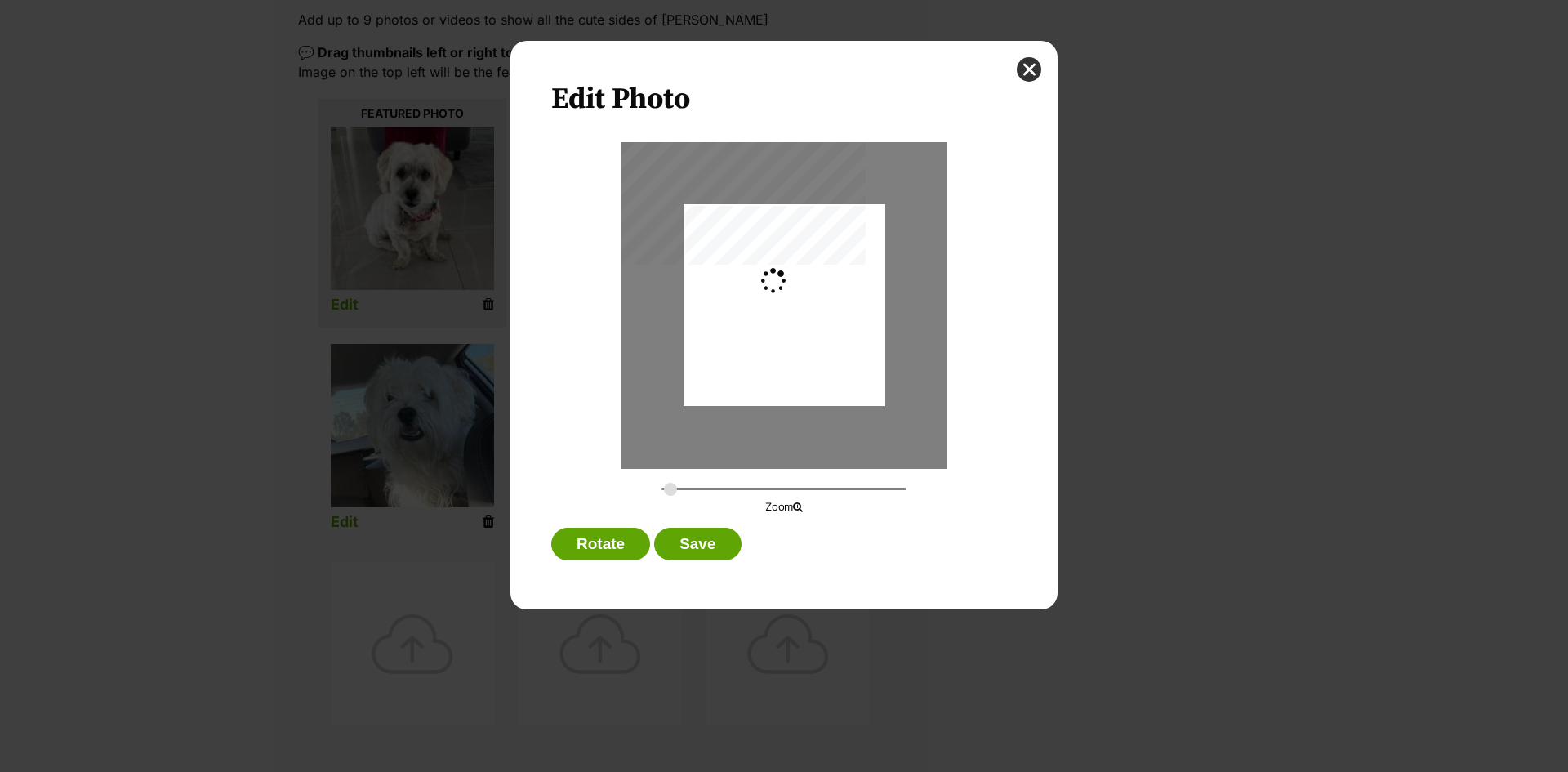
type input "0.2965"
click at [705, 543] on button "Save" at bounding box center [697, 544] width 87 height 32
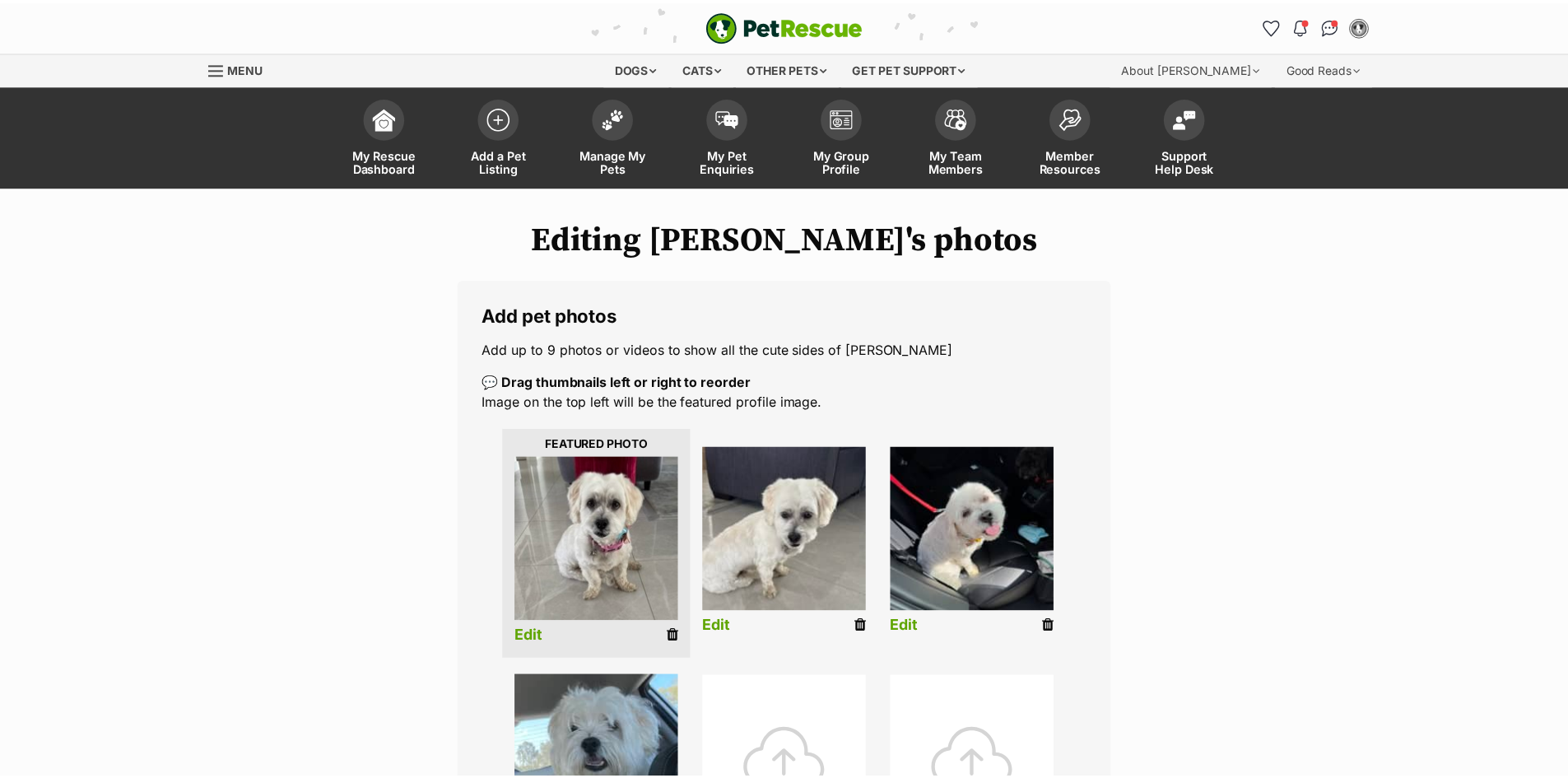
scroll to position [329, 0]
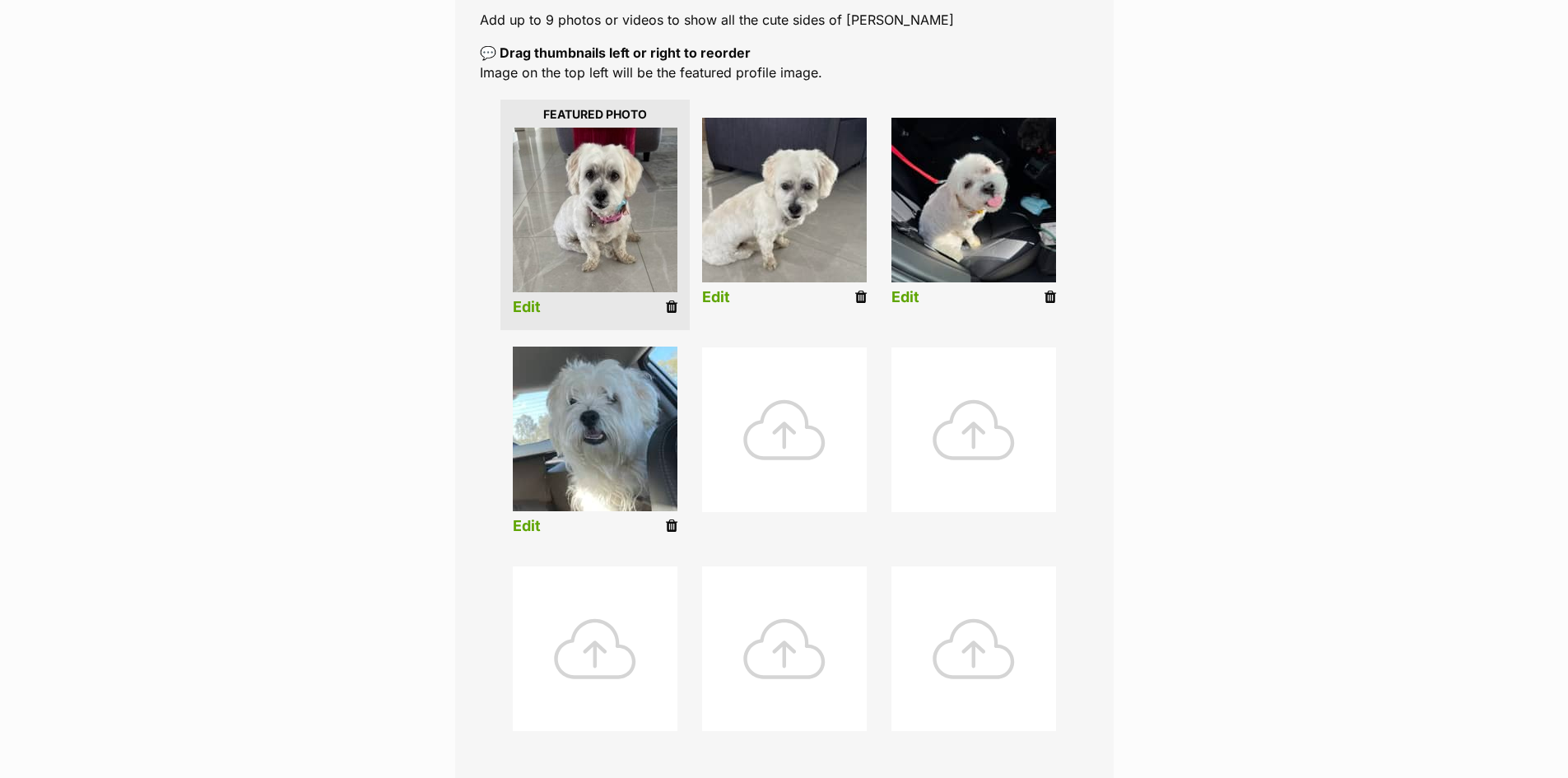
click at [713, 299] on link "Edit" at bounding box center [716, 298] width 28 height 18
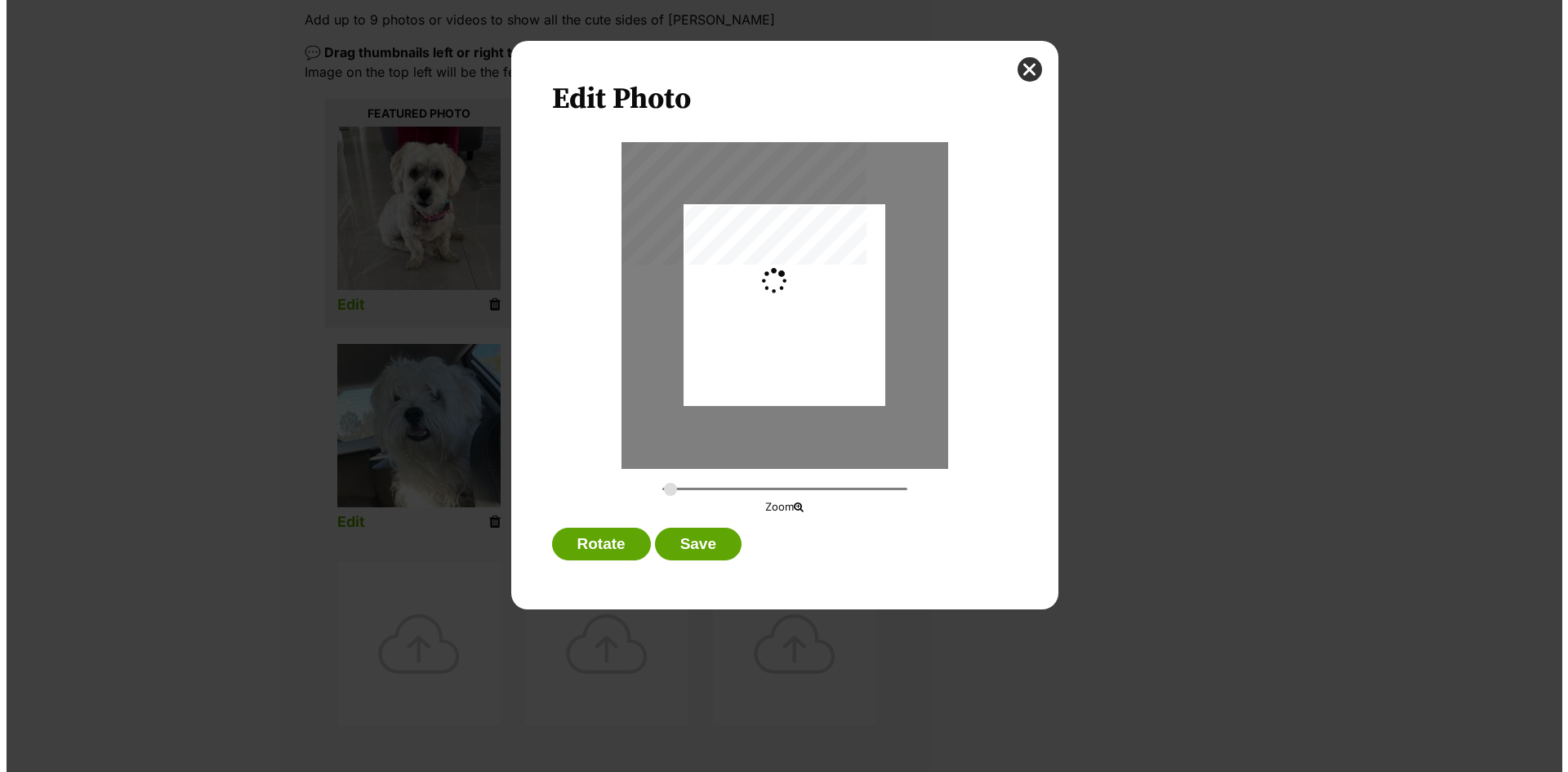
scroll to position [0, 0]
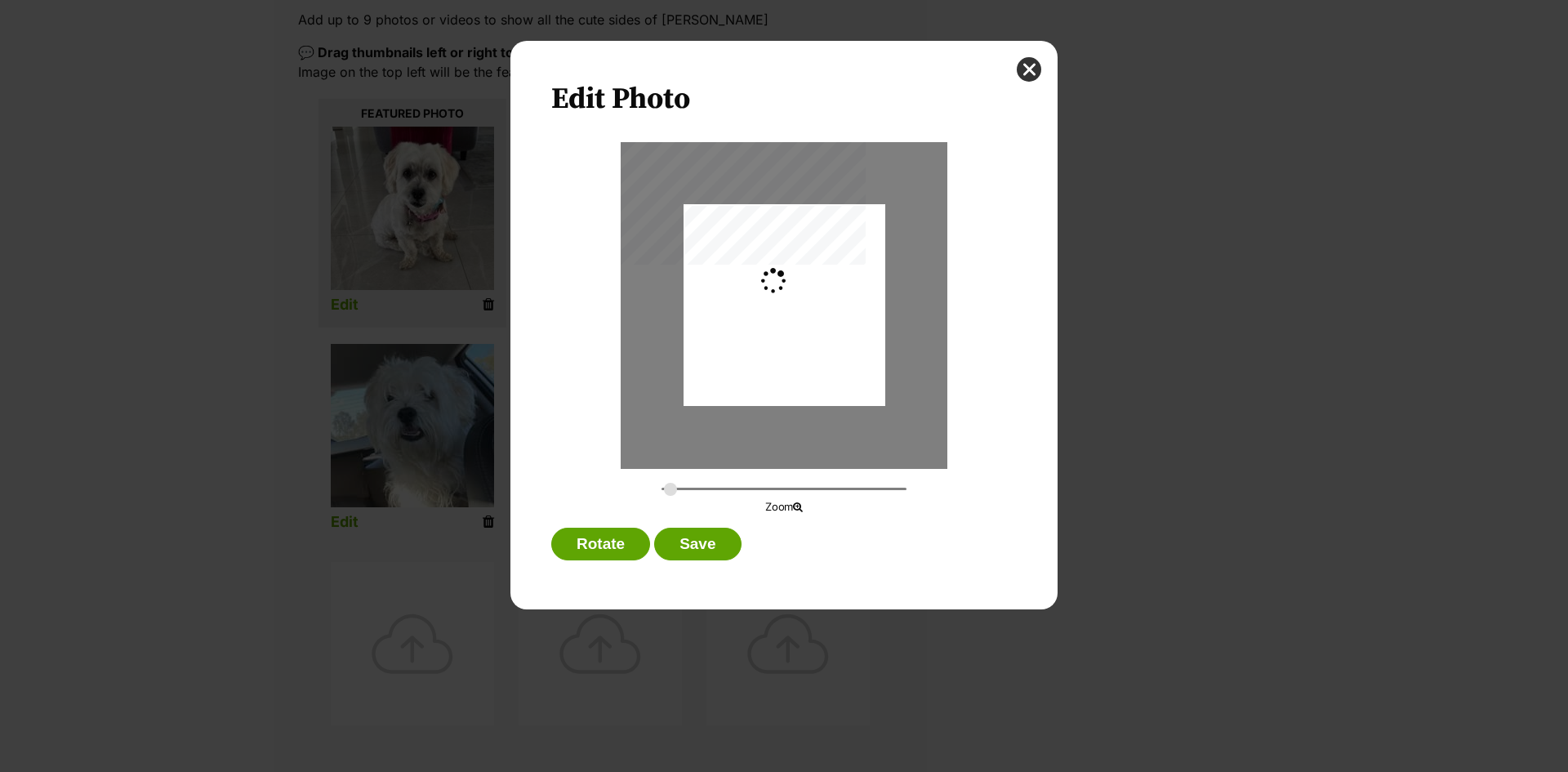
type input "0.3412"
click at [682, 535] on button "Save" at bounding box center [697, 544] width 87 height 32
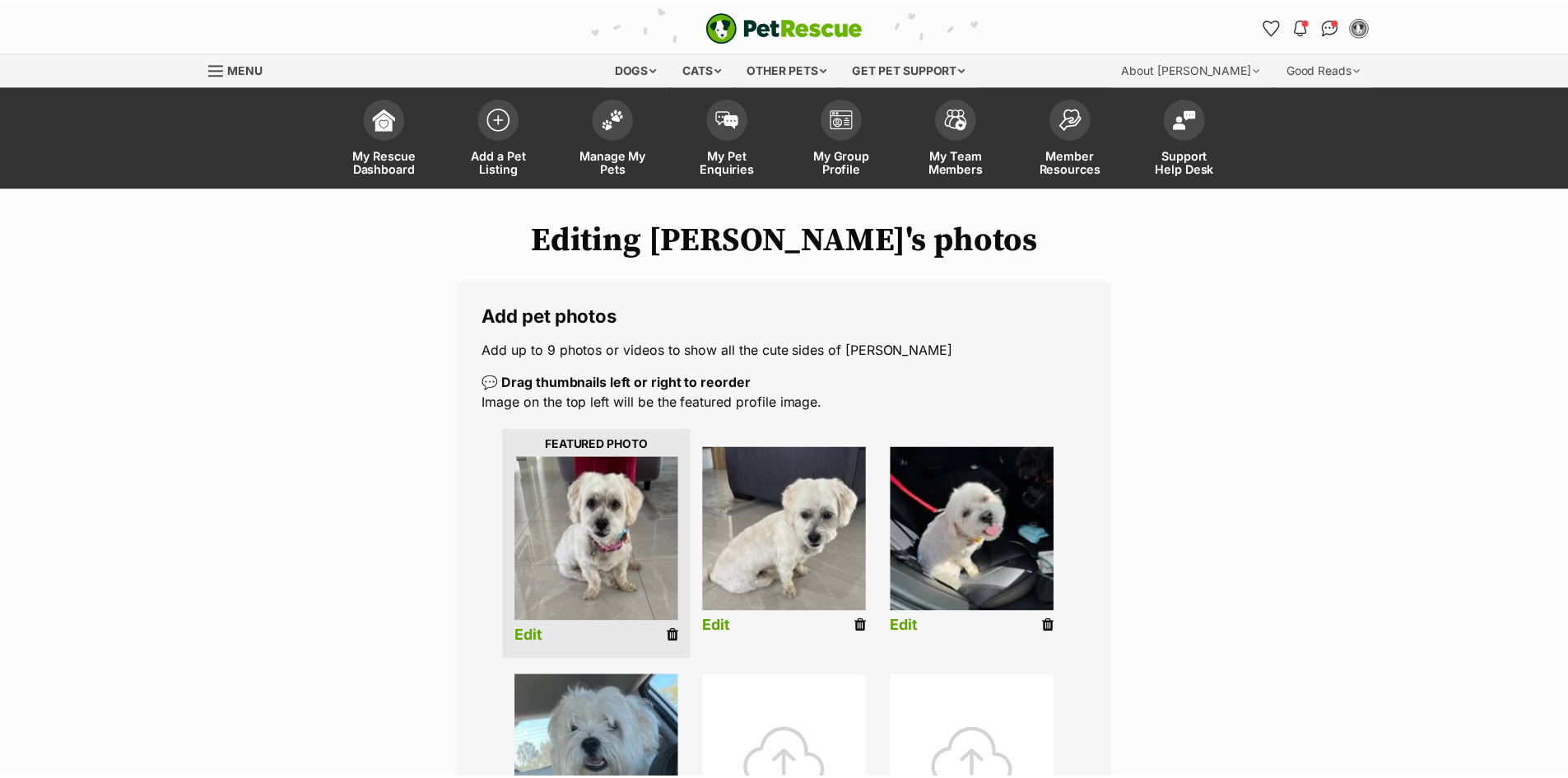
scroll to position [329, 0]
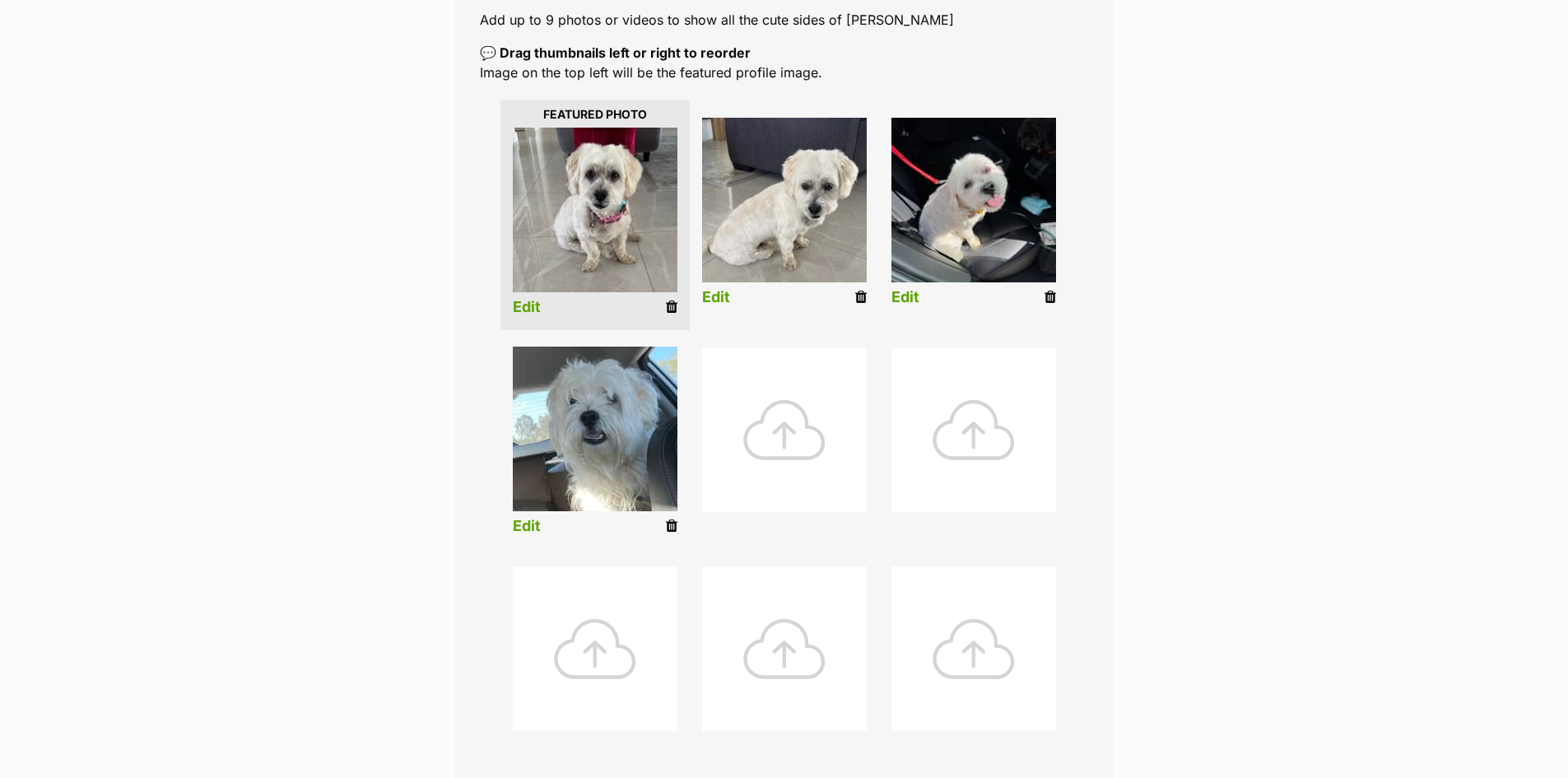
click at [916, 303] on link "Edit" at bounding box center [905, 298] width 28 height 18
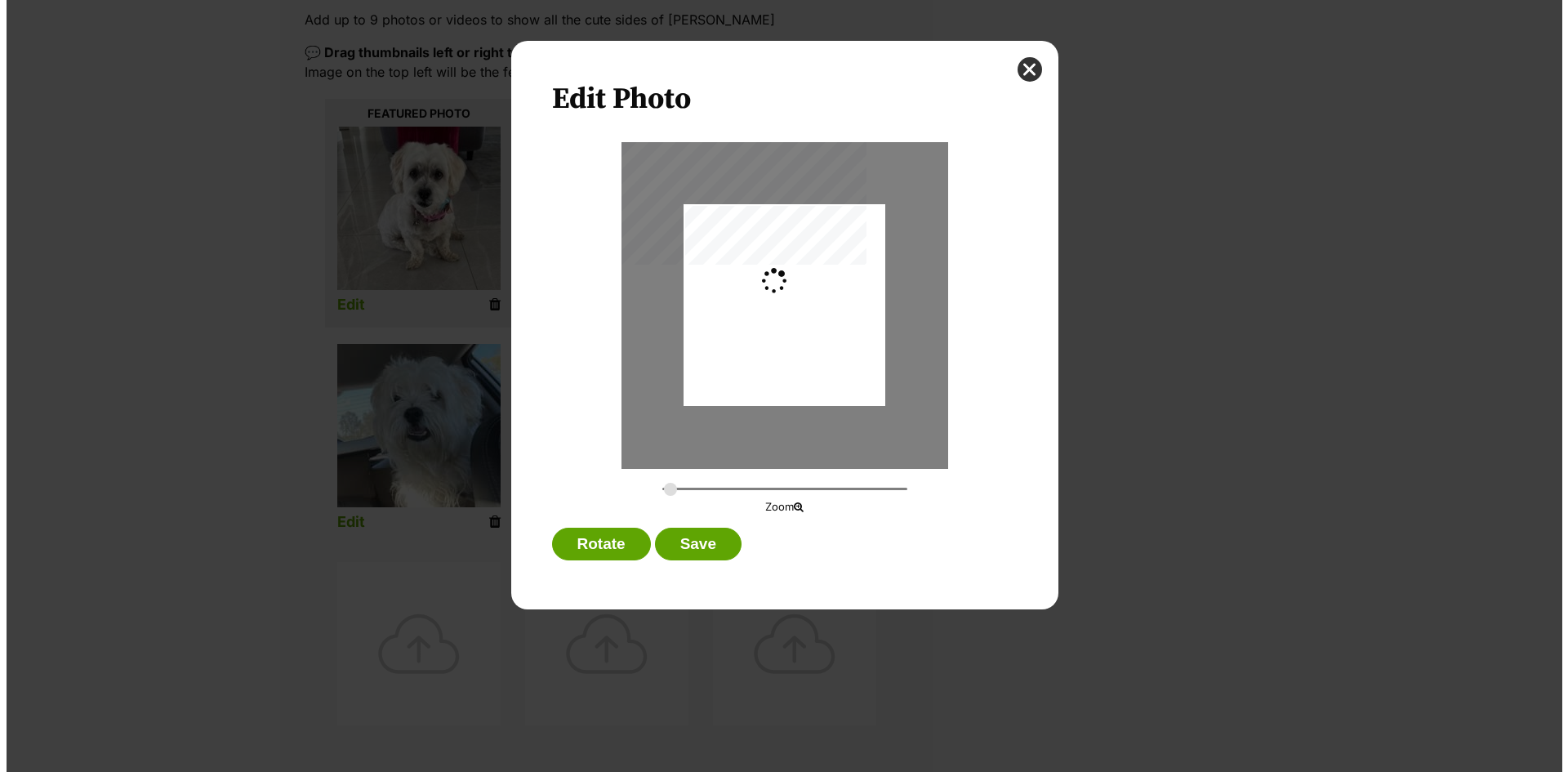
scroll to position [0, 0]
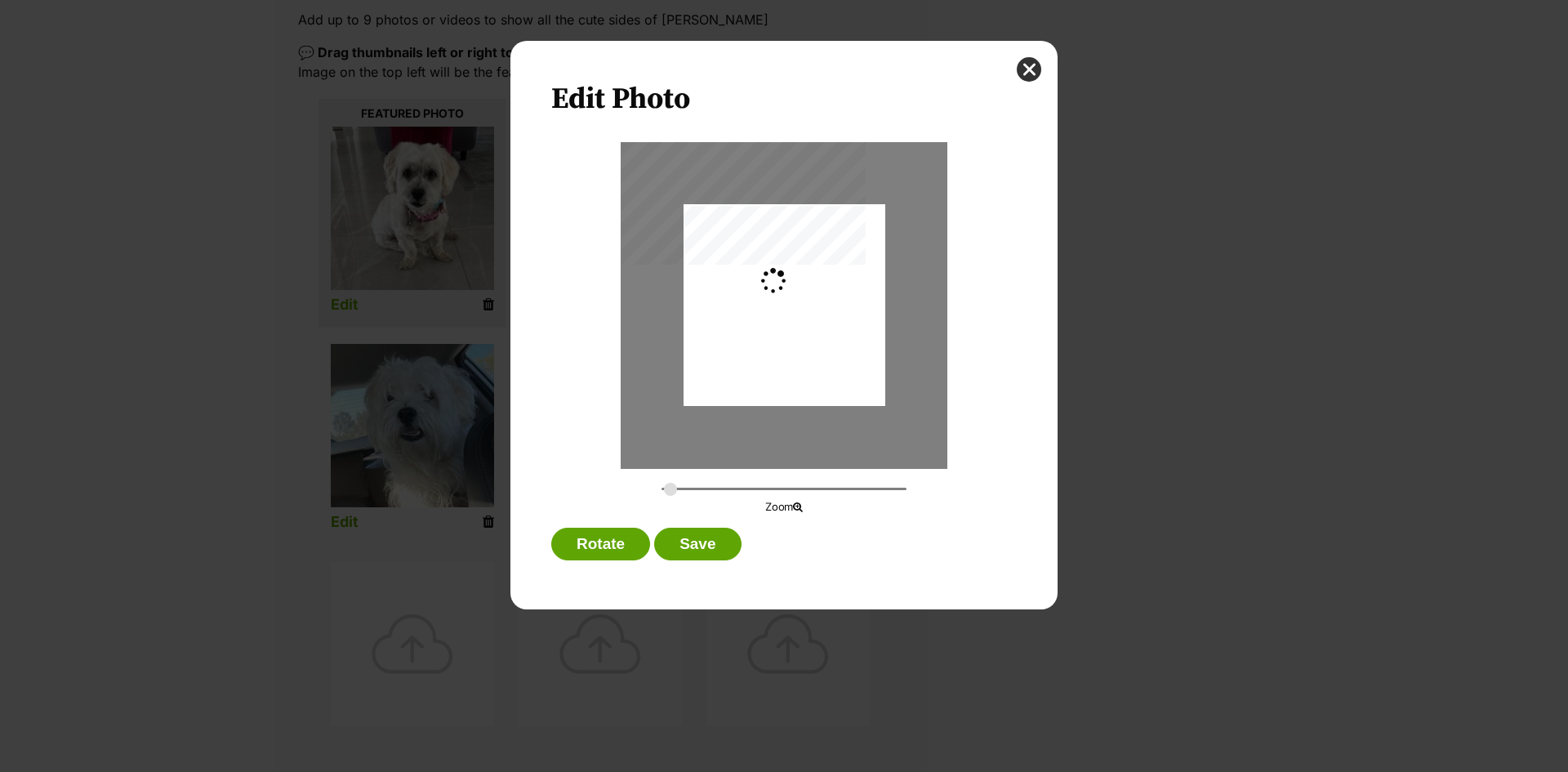
type input "0.2744"
drag, startPoint x: 815, startPoint y: 394, endPoint x: 812, endPoint y: 427, distance: 33.1
click at [812, 427] on div "Dialog Window - Close (Press escape to close)" at bounding box center [784, 338] width 202 height 269
click at [700, 536] on button "Save" at bounding box center [697, 544] width 87 height 32
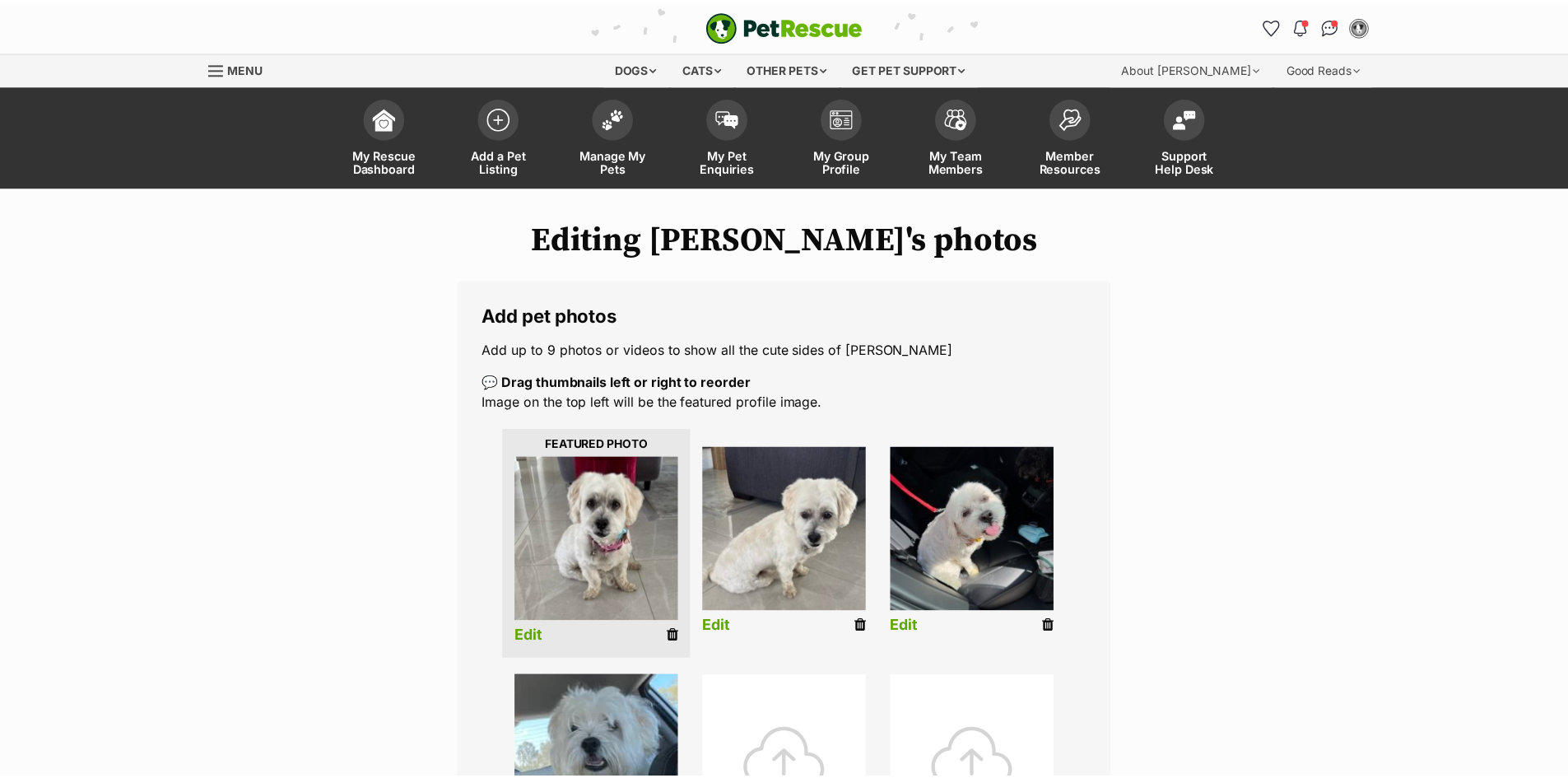
scroll to position [329, 0]
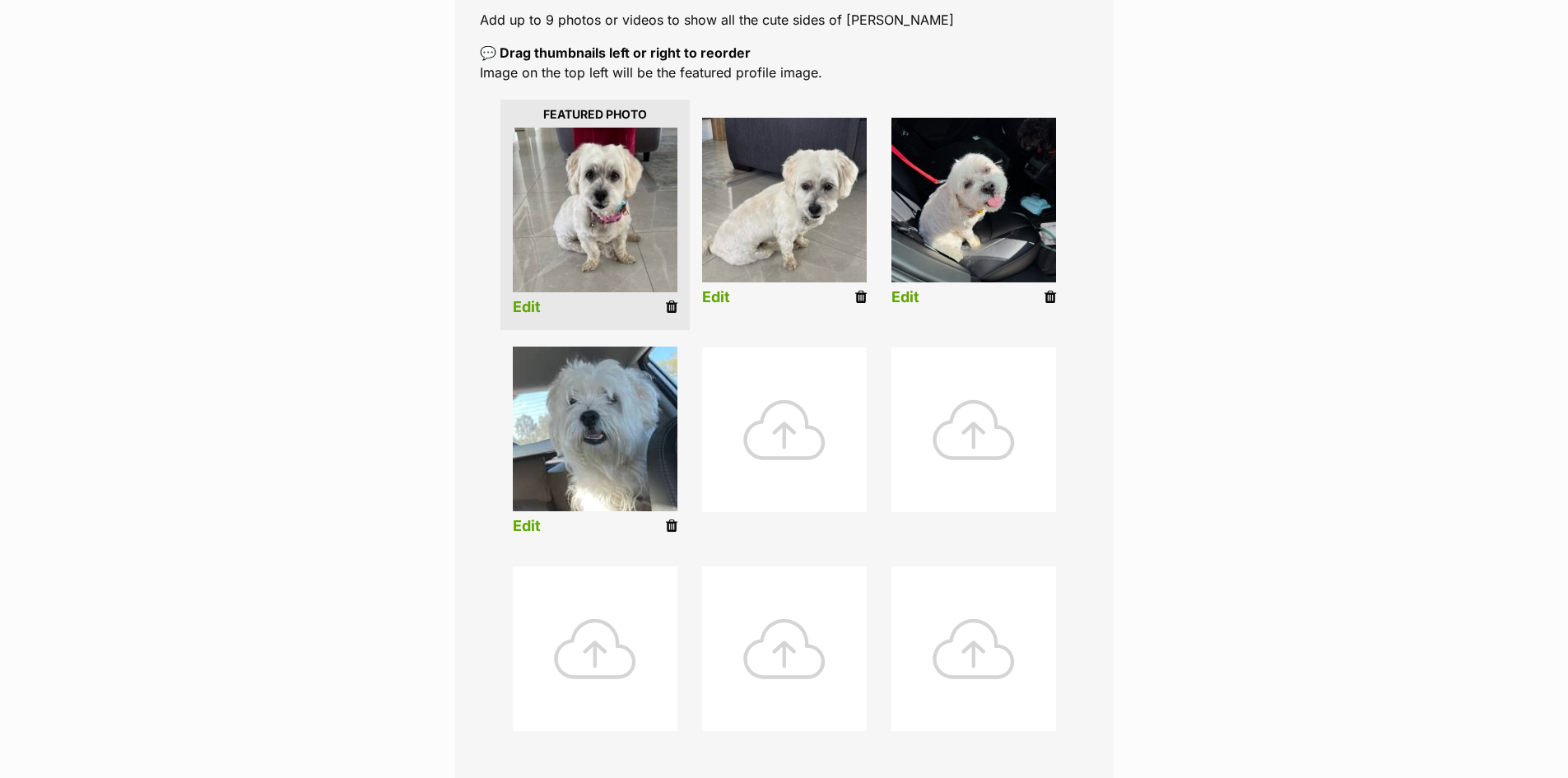
click at [532, 525] on link "Edit" at bounding box center [527, 526] width 28 height 18
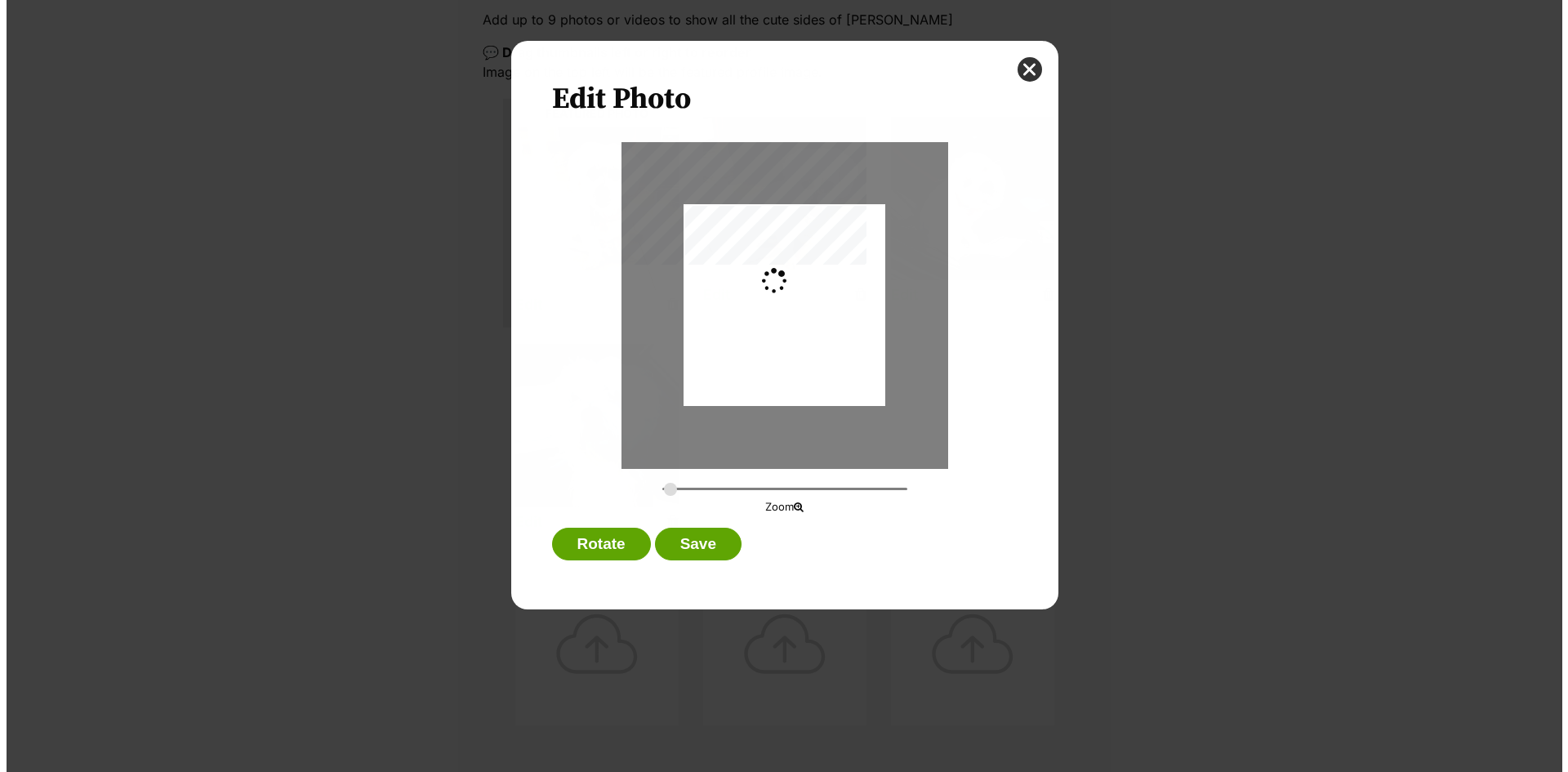
scroll to position [0, 0]
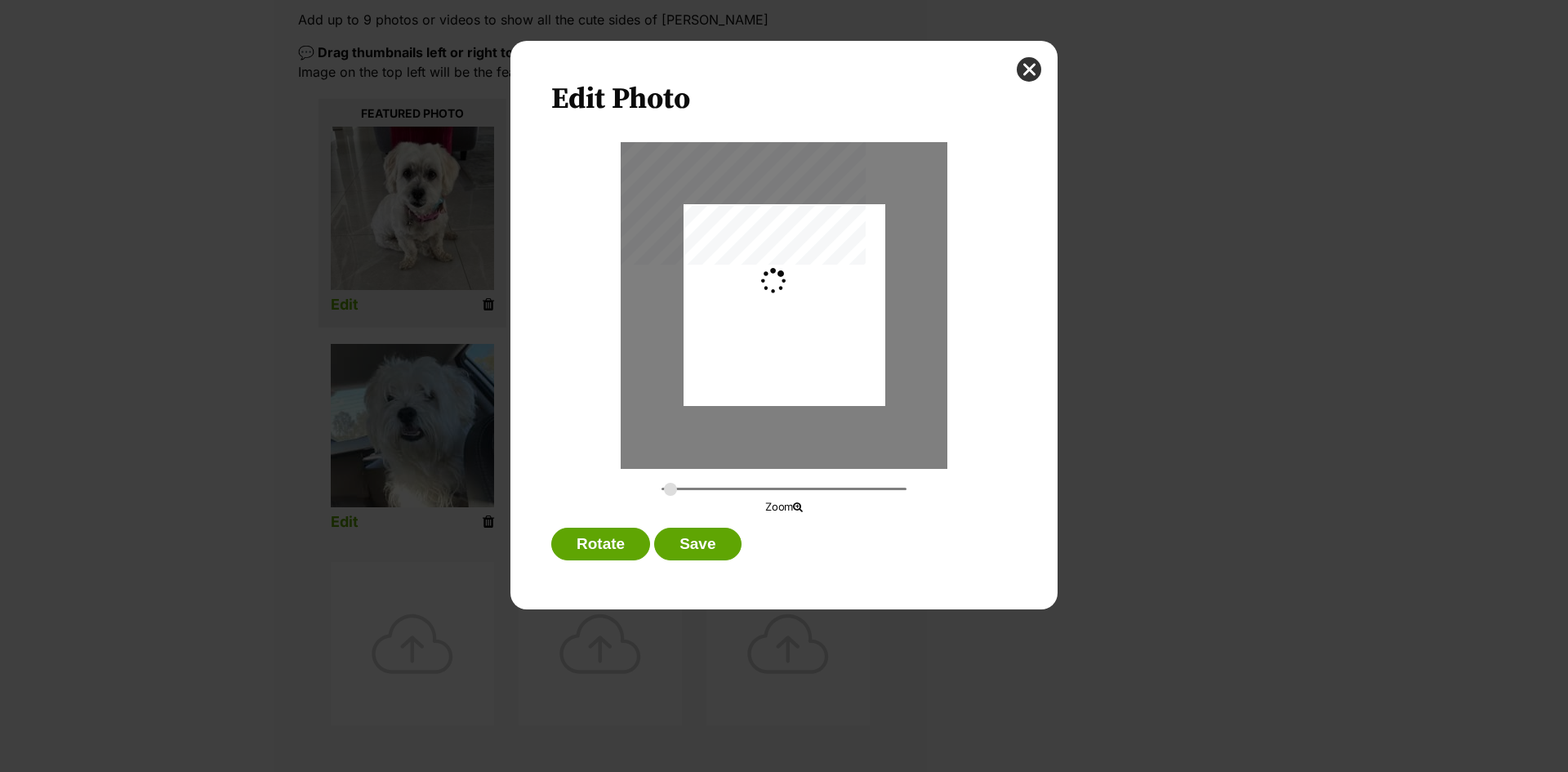
type input "0.2744"
click at [689, 538] on button "Save" at bounding box center [697, 544] width 87 height 32
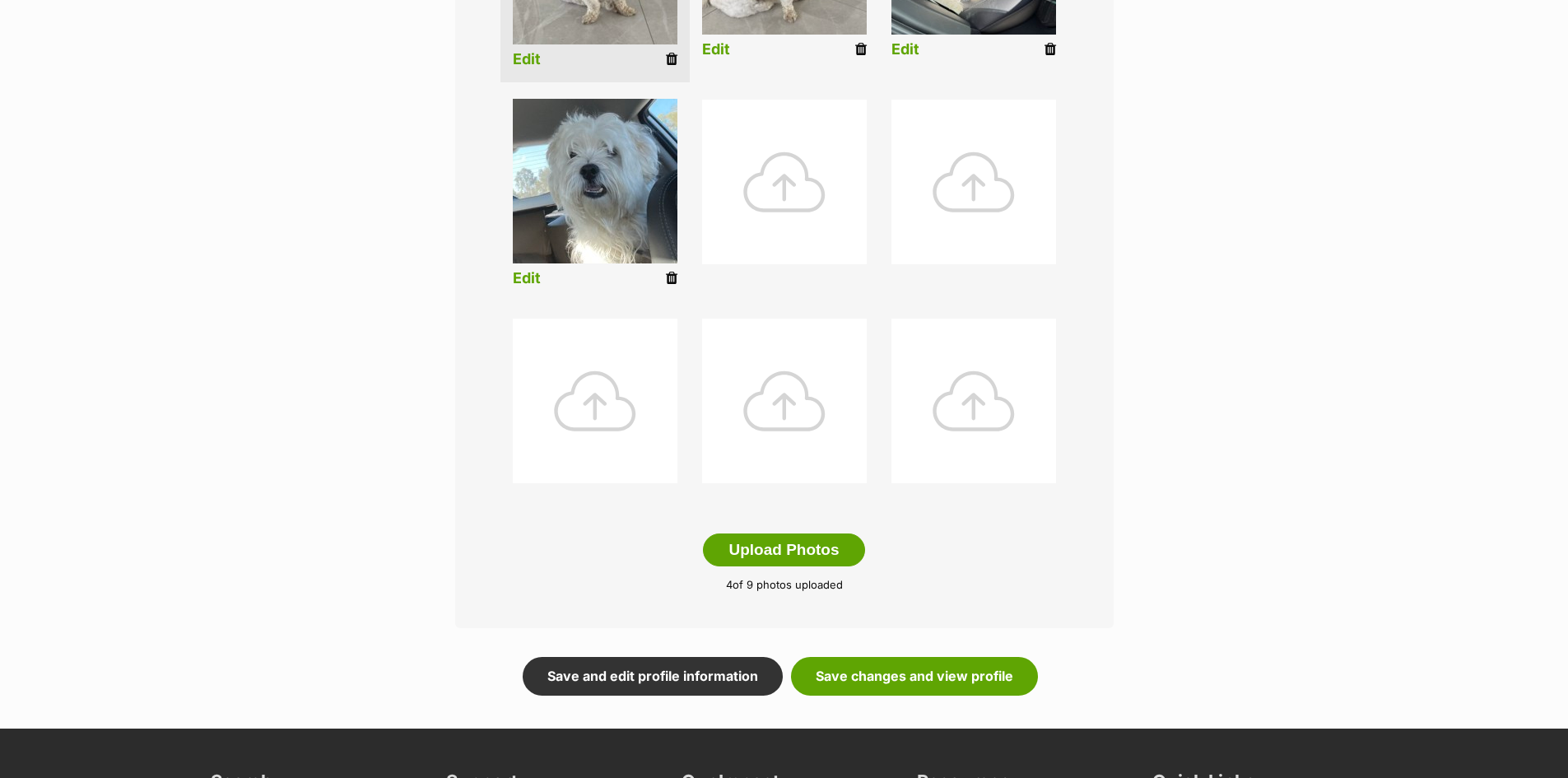
scroll to position [659, 0]
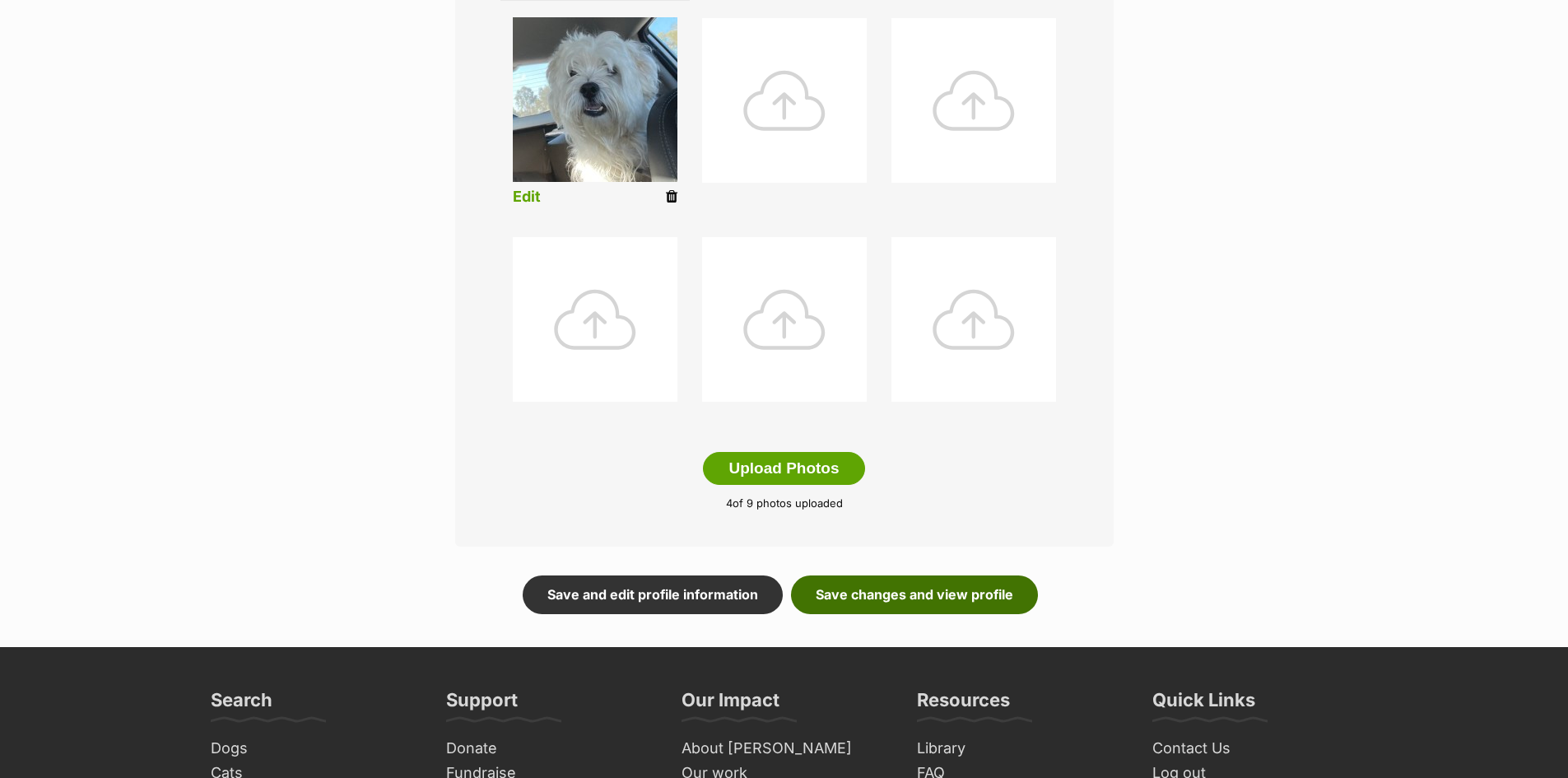
click at [926, 599] on link "Save changes and view profile" at bounding box center [914, 594] width 247 height 38
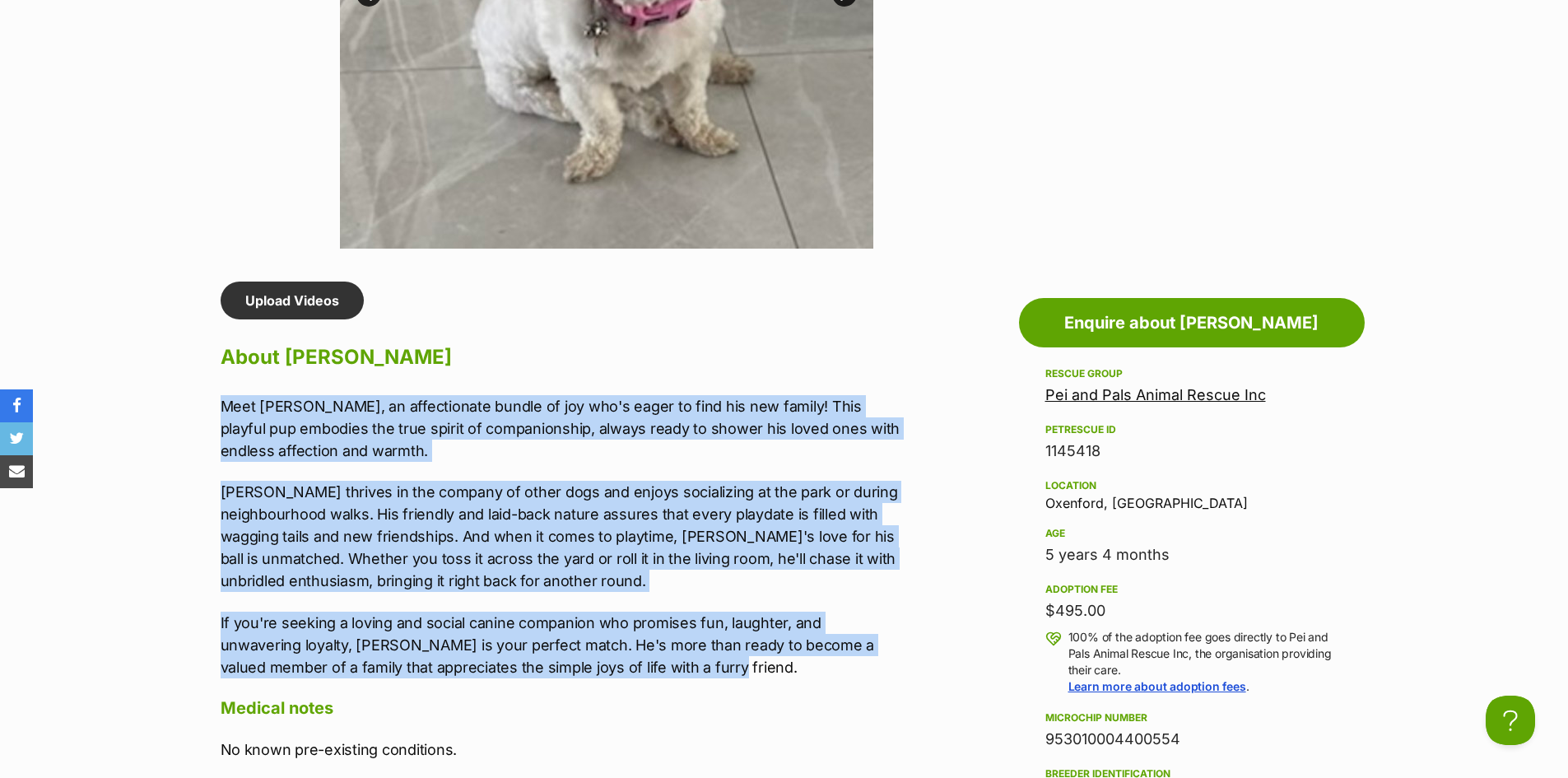
drag, startPoint x: 223, startPoint y: 406, endPoint x: 569, endPoint y: 609, distance: 401.2
click at [615, 666] on div "Meet Monty, an affectionate bundle of joy who's eager to find his new family! T…" at bounding box center [561, 537] width 680 height 284
copy div "Meet Monty, an affectionate bundle of joy who's eager to find his new family! T…"
